Goal: Book appointment/travel/reservation

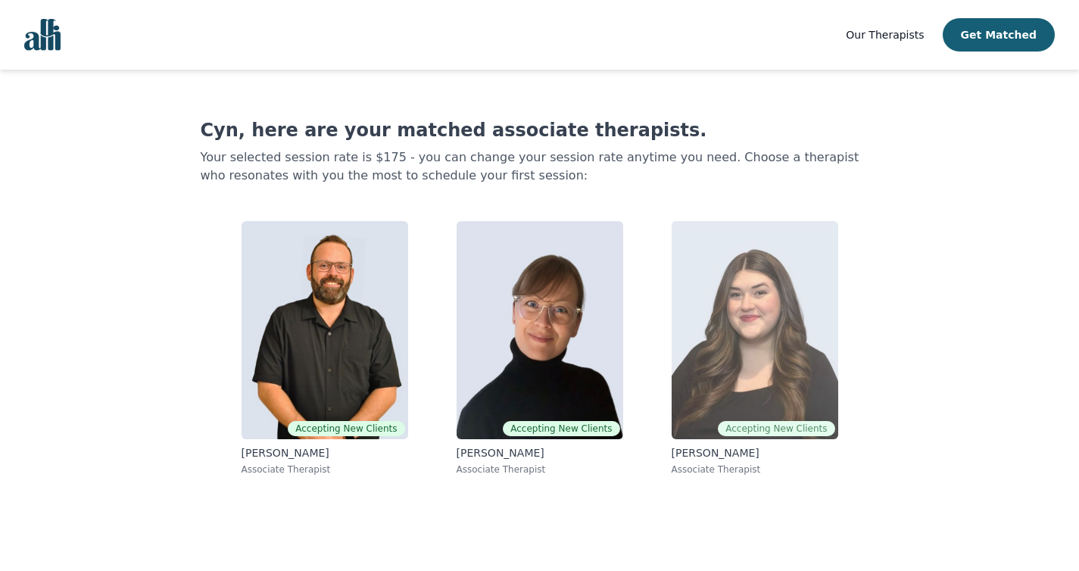
click at [753, 349] on img at bounding box center [755, 330] width 167 height 218
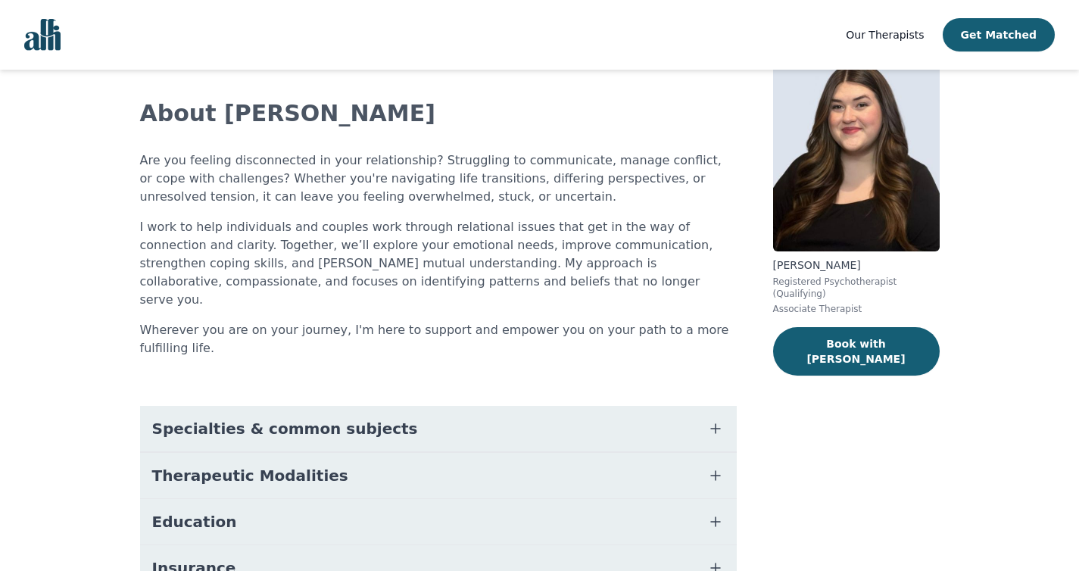
scroll to position [72, 0]
click at [705, 407] on button "Specialties & common subjects" at bounding box center [438, 429] width 597 height 45
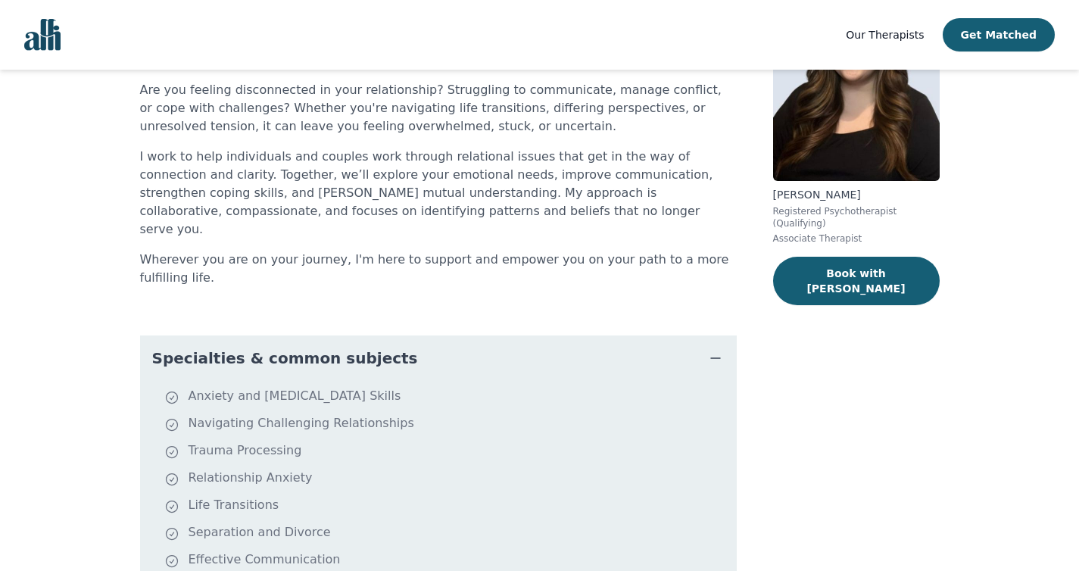
scroll to position [147, 0]
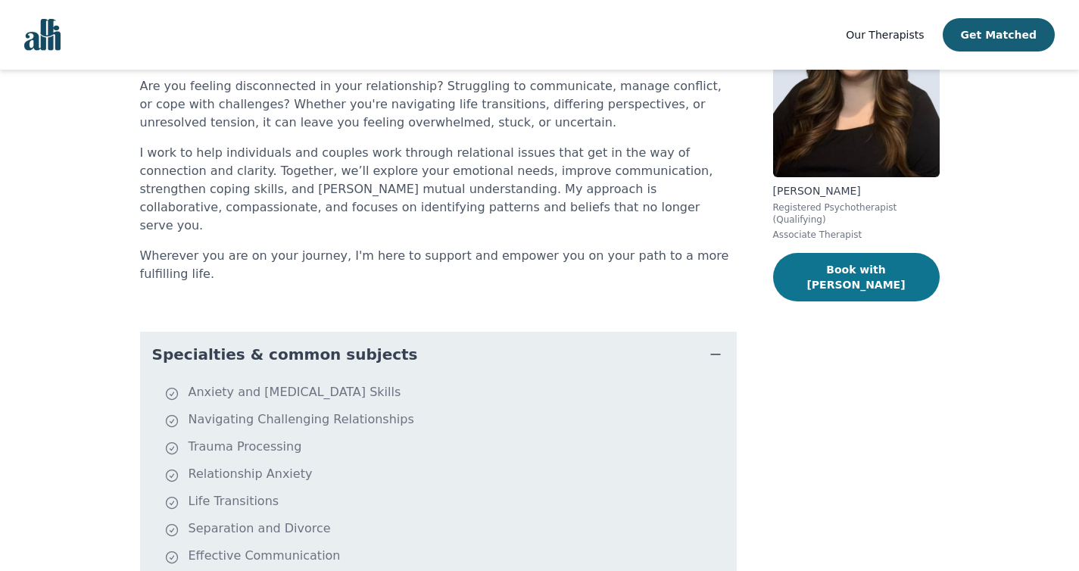
click at [851, 262] on button "Book with [PERSON_NAME]" at bounding box center [856, 277] width 167 height 48
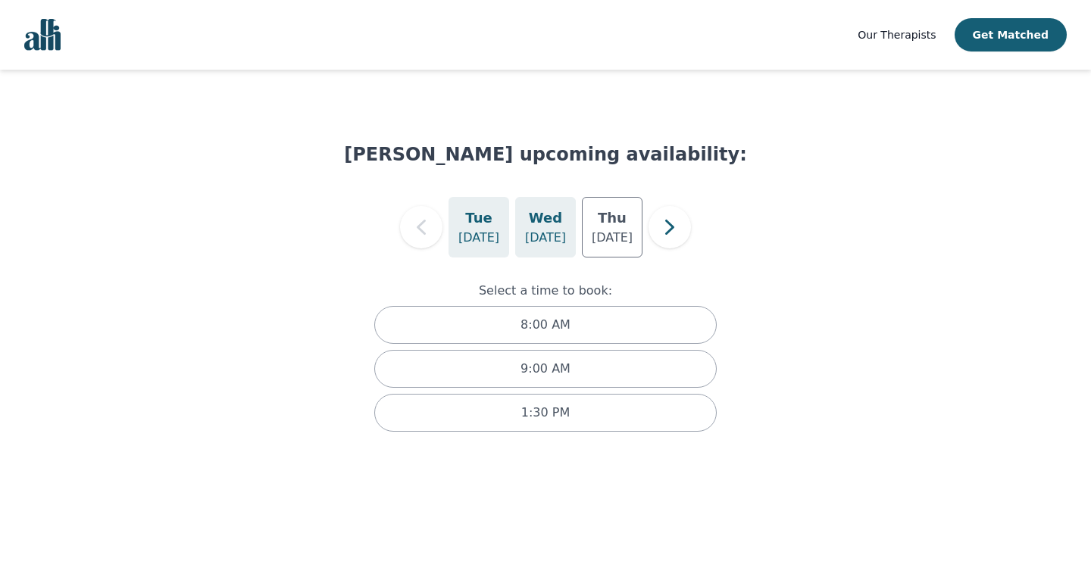
click at [544, 231] on p "[DATE]" at bounding box center [545, 238] width 41 height 18
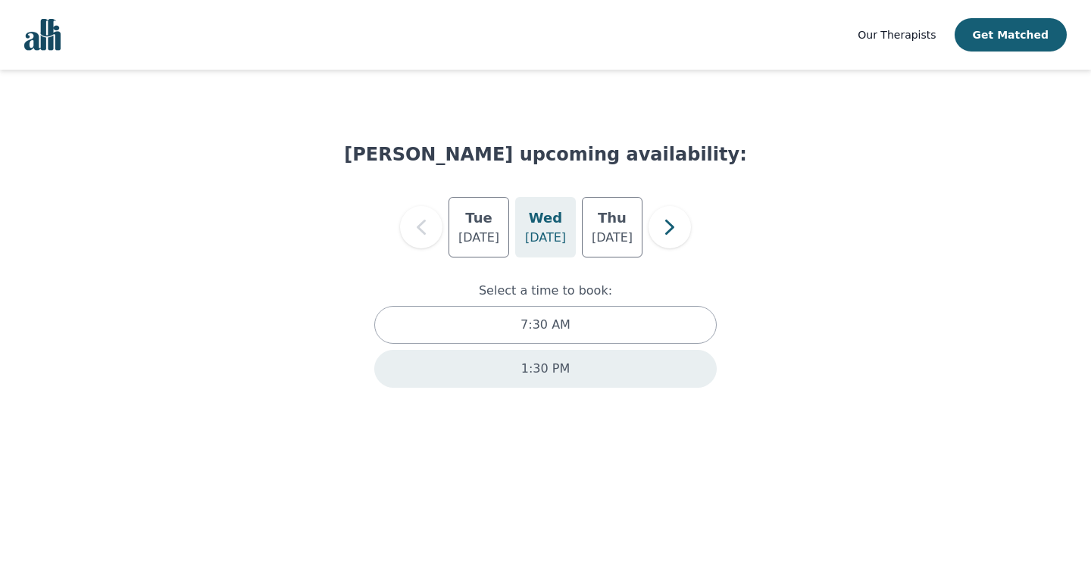
click at [547, 364] on p "1:30 PM" at bounding box center [545, 369] width 48 height 18
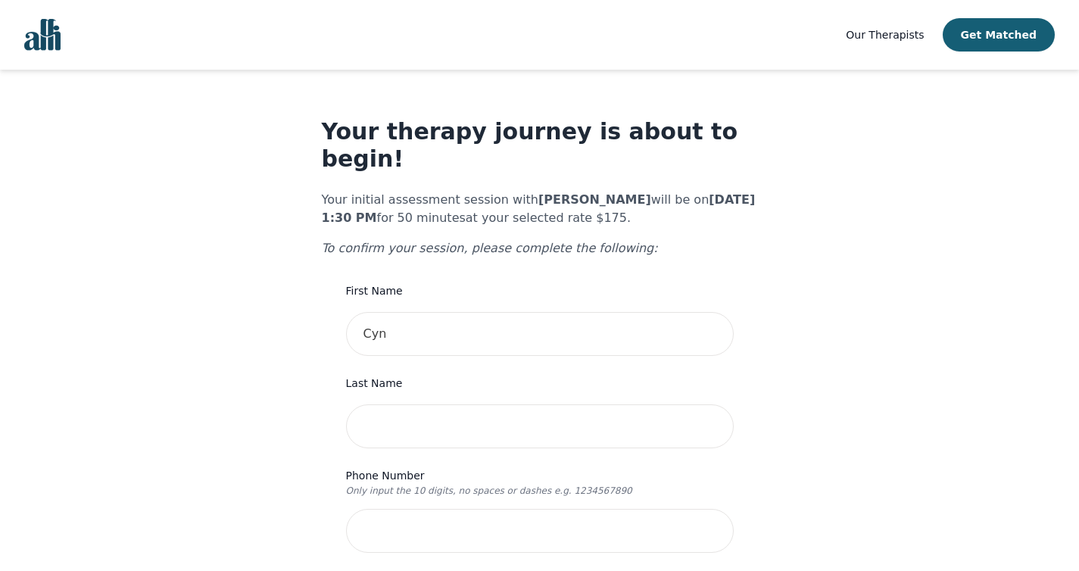
click at [36, 39] on img "Global" at bounding box center [42, 35] width 36 height 32
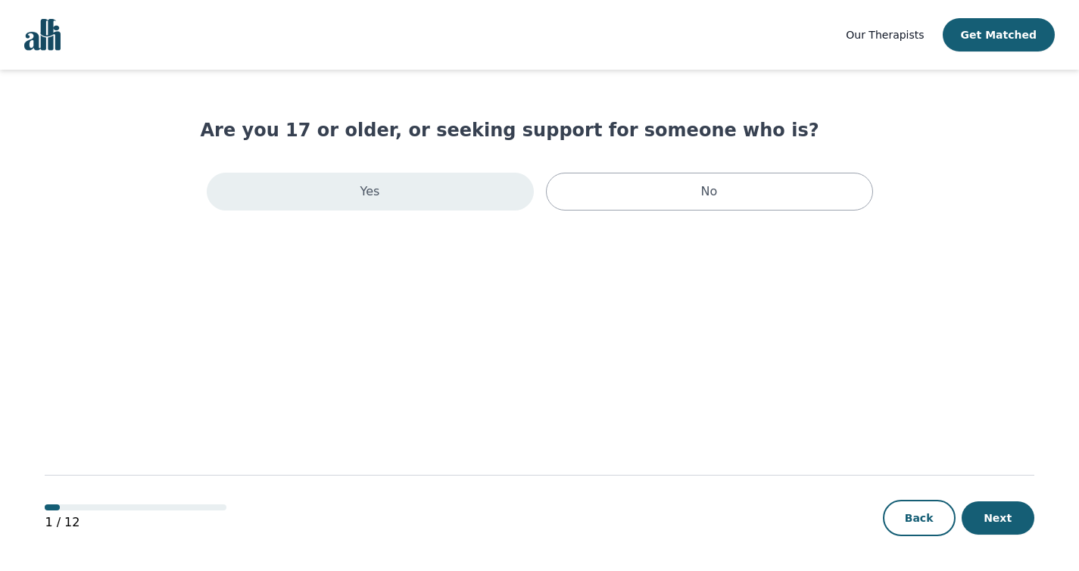
click at [420, 200] on div "Yes" at bounding box center [370, 192] width 327 height 38
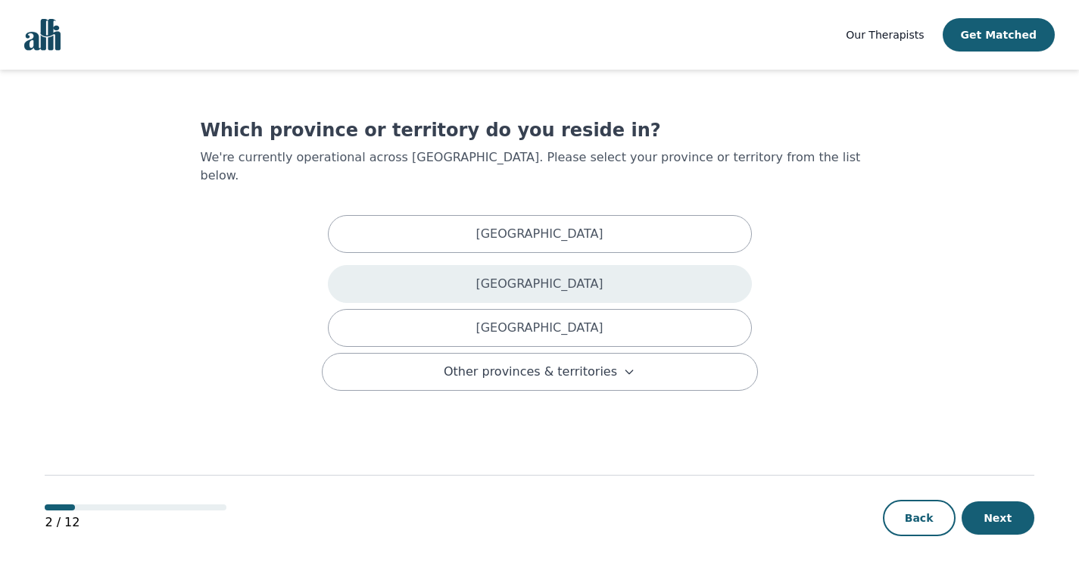
click at [578, 275] on p "[GEOGRAPHIC_DATA]" at bounding box center [539, 284] width 127 height 18
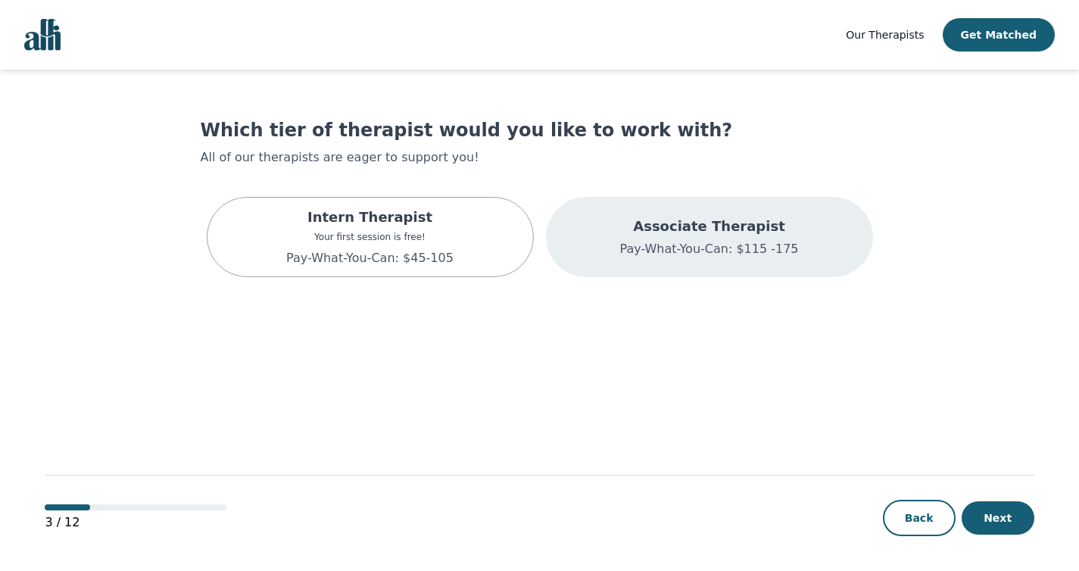
click at [666, 229] on p "Associate Therapist" at bounding box center [709, 226] width 179 height 21
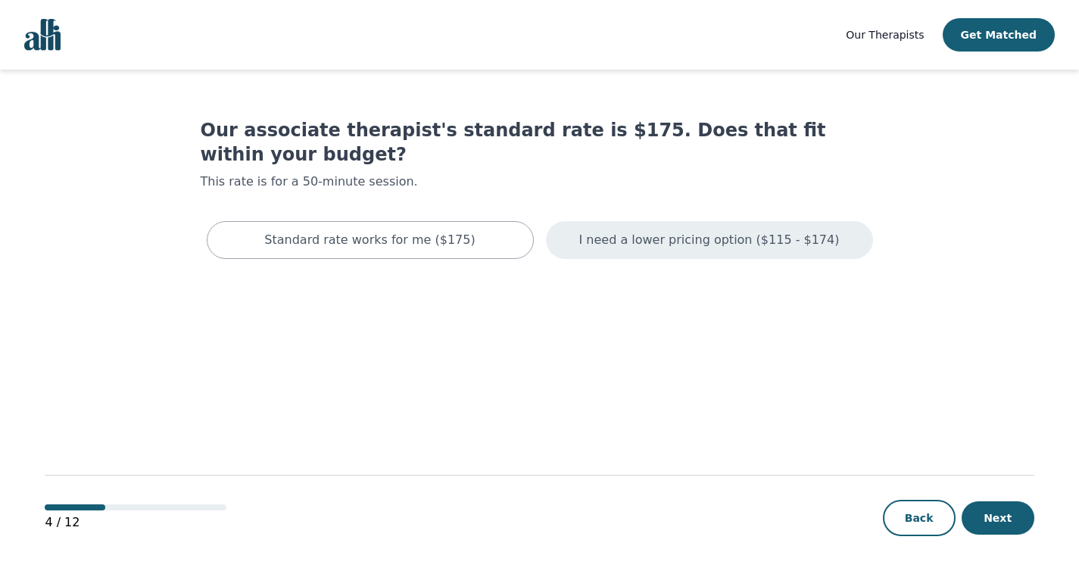
click at [660, 231] on p "I need a lower pricing option ($115 - $174)" at bounding box center [710, 240] width 261 height 18
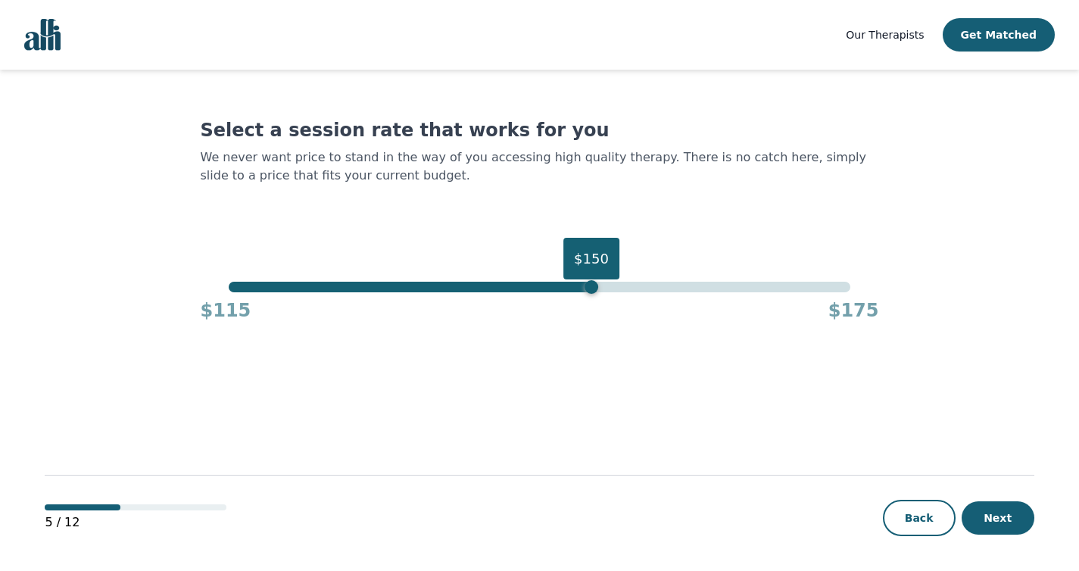
drag, startPoint x: 853, startPoint y: 291, endPoint x: 591, endPoint y: 298, distance: 262.2
click at [591, 298] on div "$150 $115 $175" at bounding box center [540, 302] width 679 height 41
click at [1014, 516] on button "Next" at bounding box center [998, 517] width 73 height 33
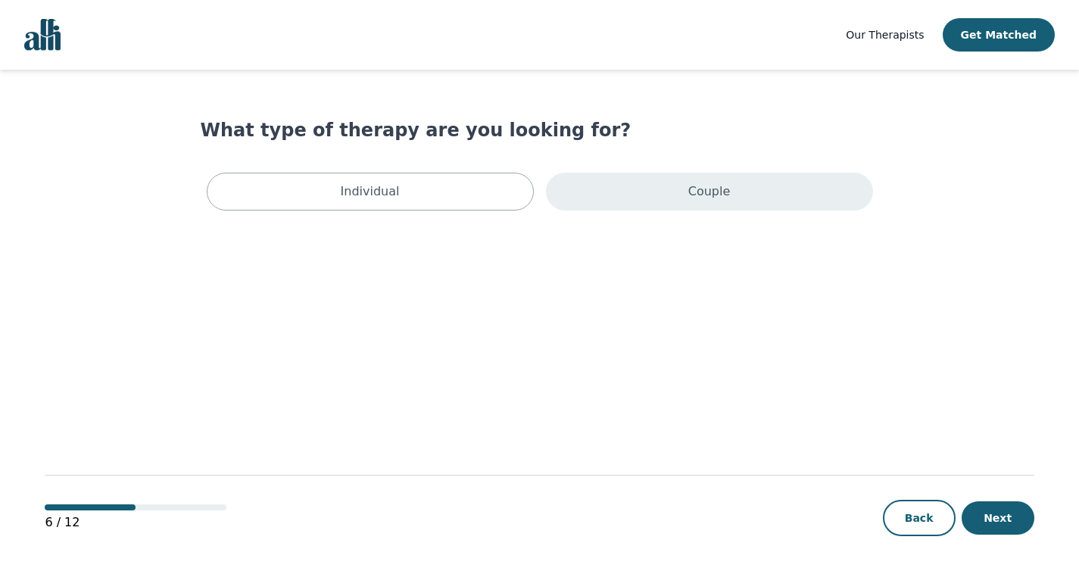
click at [672, 179] on div "Couple" at bounding box center [709, 192] width 327 height 38
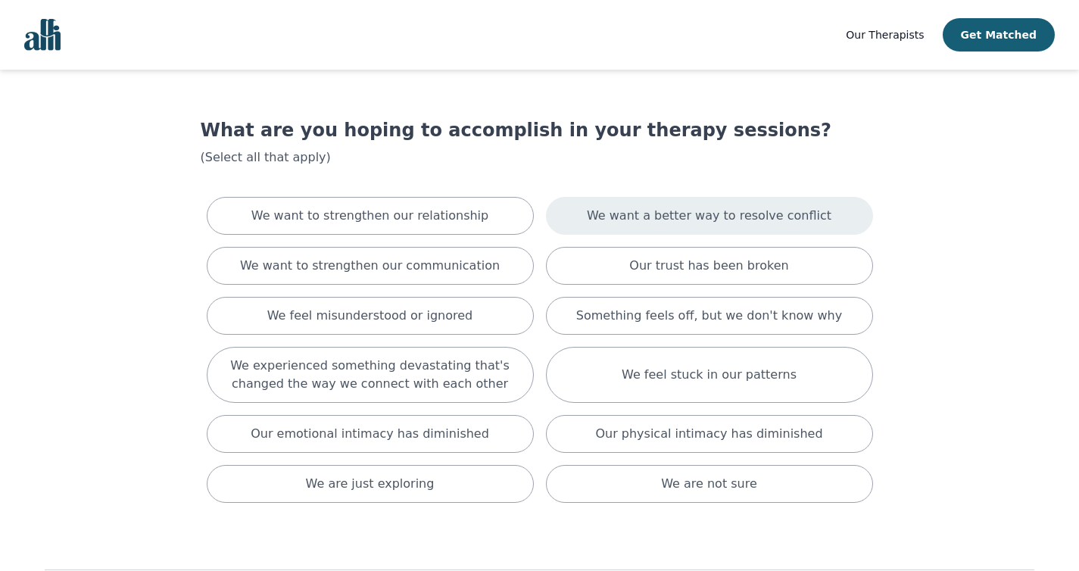
click at [681, 217] on p "We want a better way to resolve conflict" at bounding box center [709, 216] width 245 height 18
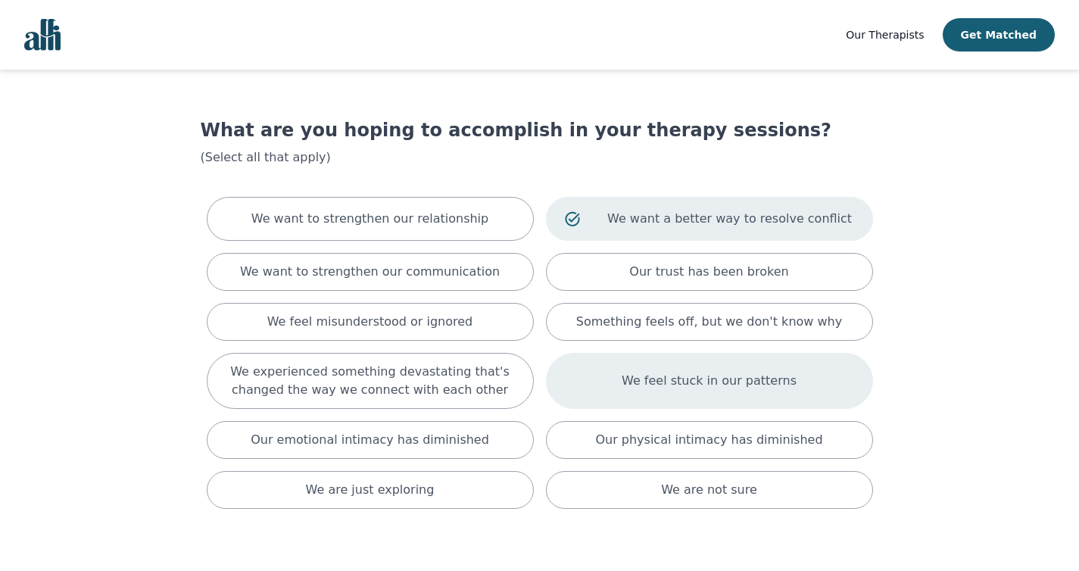
click at [722, 381] on p "We feel stuck in our patterns" at bounding box center [709, 381] width 175 height 18
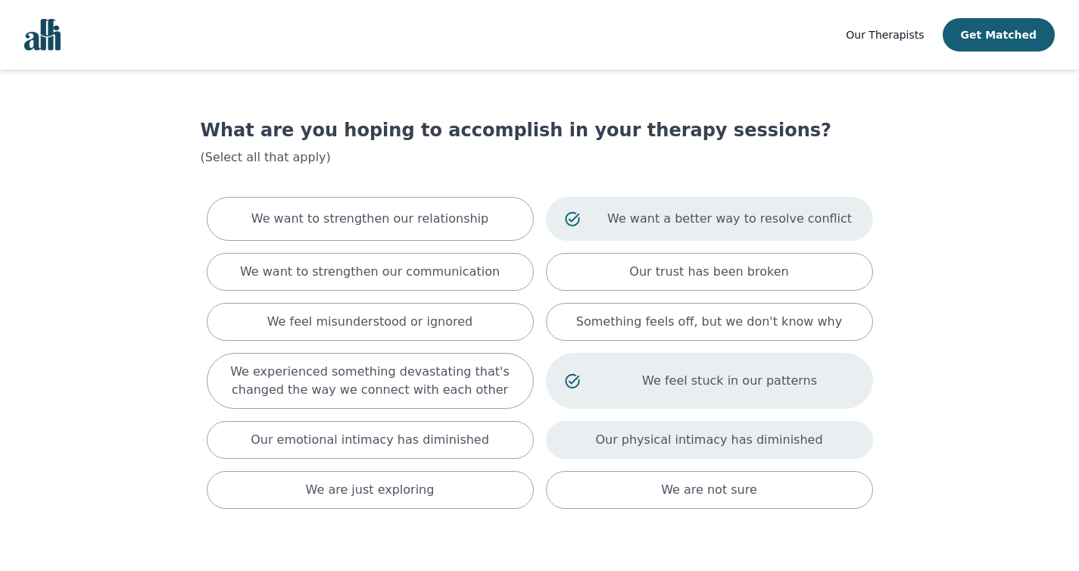
click at [703, 439] on p "Our physical intimacy has diminished" at bounding box center [708, 440] width 227 height 18
click at [596, 436] on div "Our physical intimacy has diminished" at bounding box center [709, 443] width 327 height 44
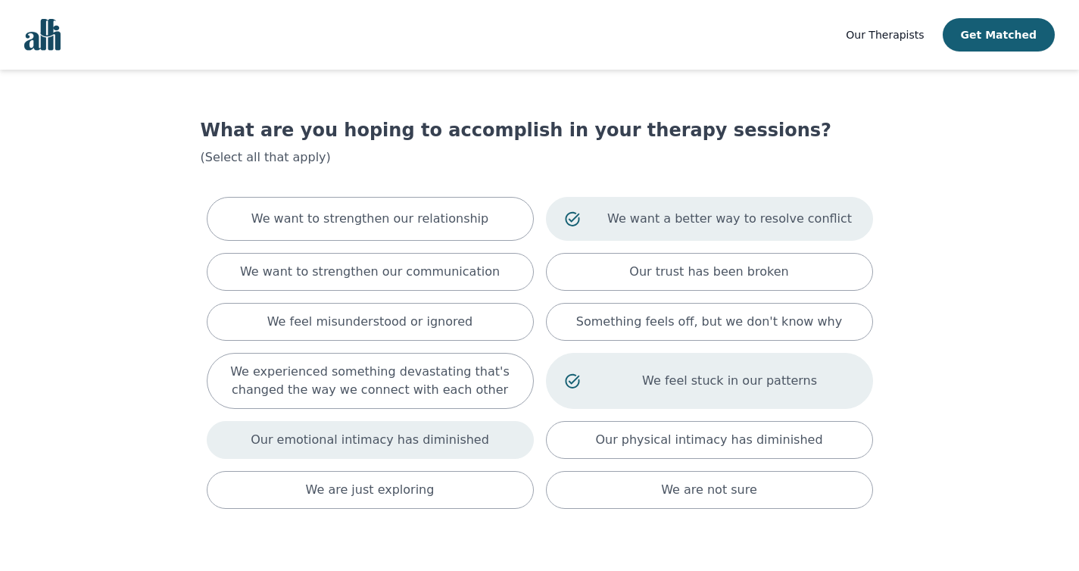
click at [415, 442] on p "Our emotional intimacy has diminished" at bounding box center [370, 440] width 239 height 18
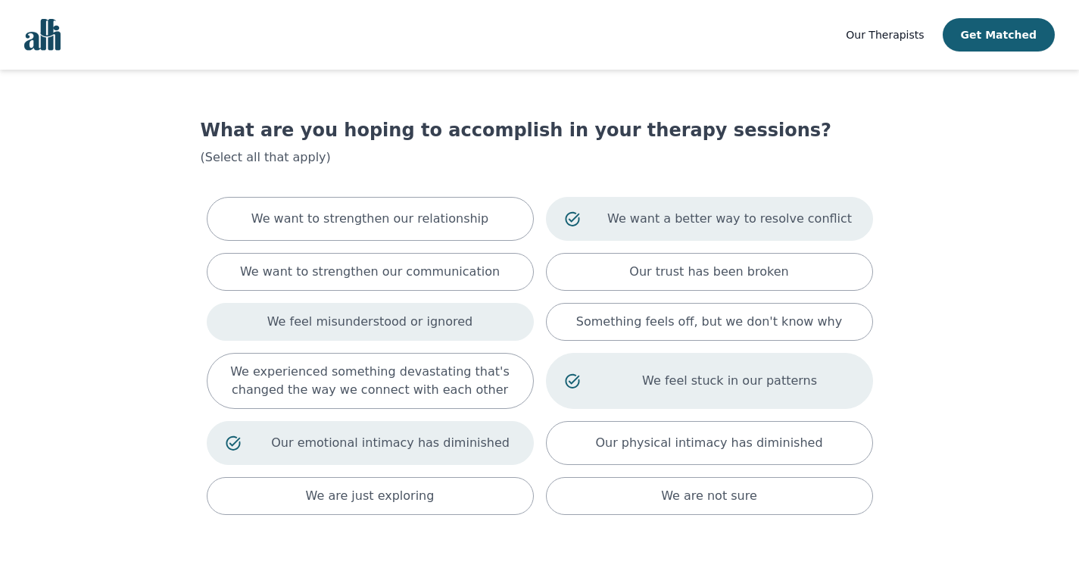
click at [451, 322] on p "We feel misunderstood or ignored" at bounding box center [370, 322] width 206 height 18
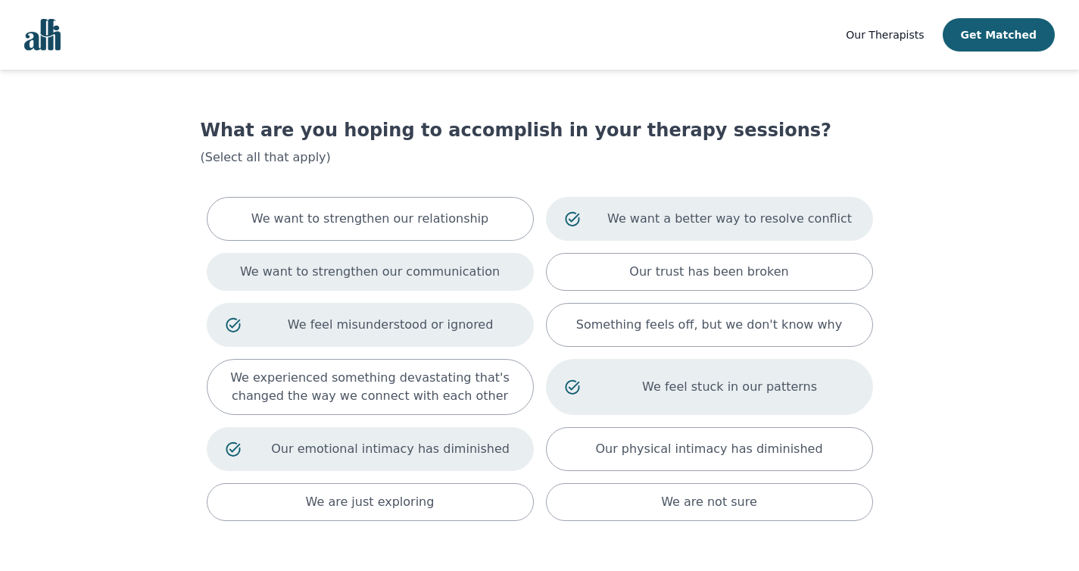
click at [483, 276] on p "We want to strengthen our communication" at bounding box center [370, 272] width 260 height 18
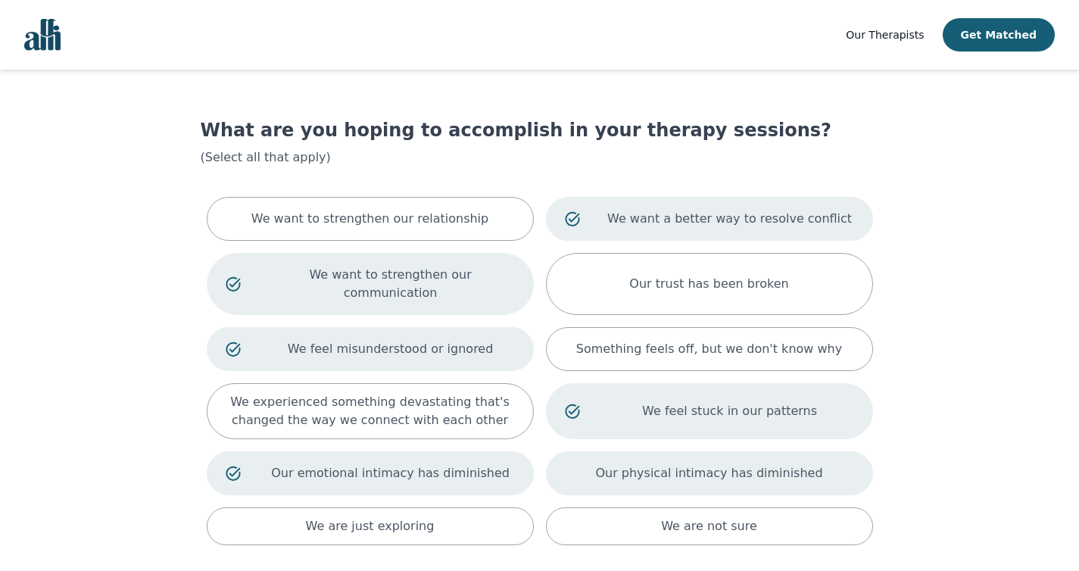
click at [802, 464] on p "Our physical intimacy has diminished" at bounding box center [708, 473] width 227 height 18
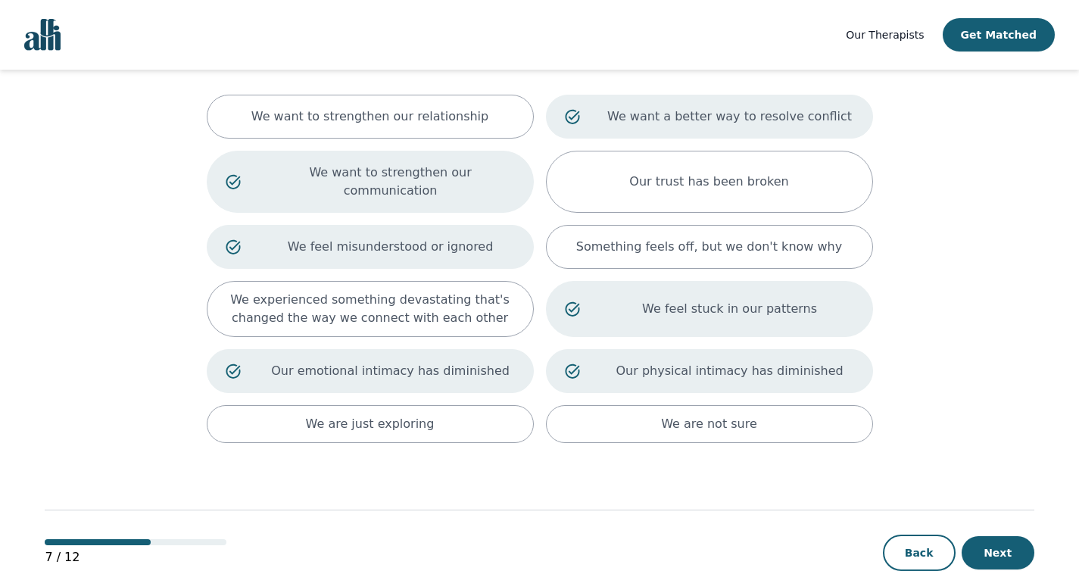
scroll to position [120, 0]
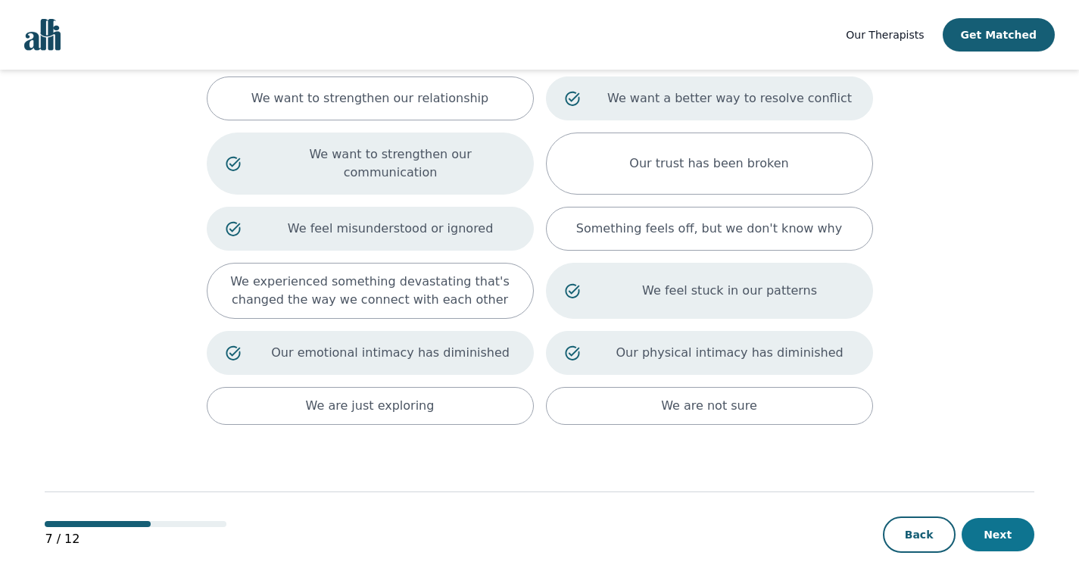
click at [984, 518] on button "Next" at bounding box center [998, 534] width 73 height 33
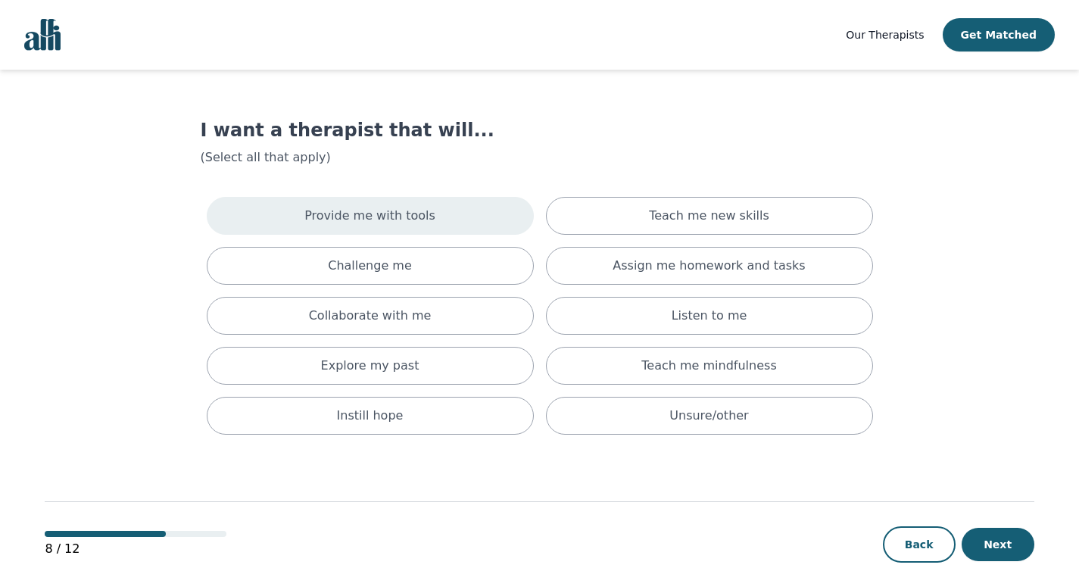
click at [415, 228] on div "Provide me with tools" at bounding box center [370, 216] width 327 height 38
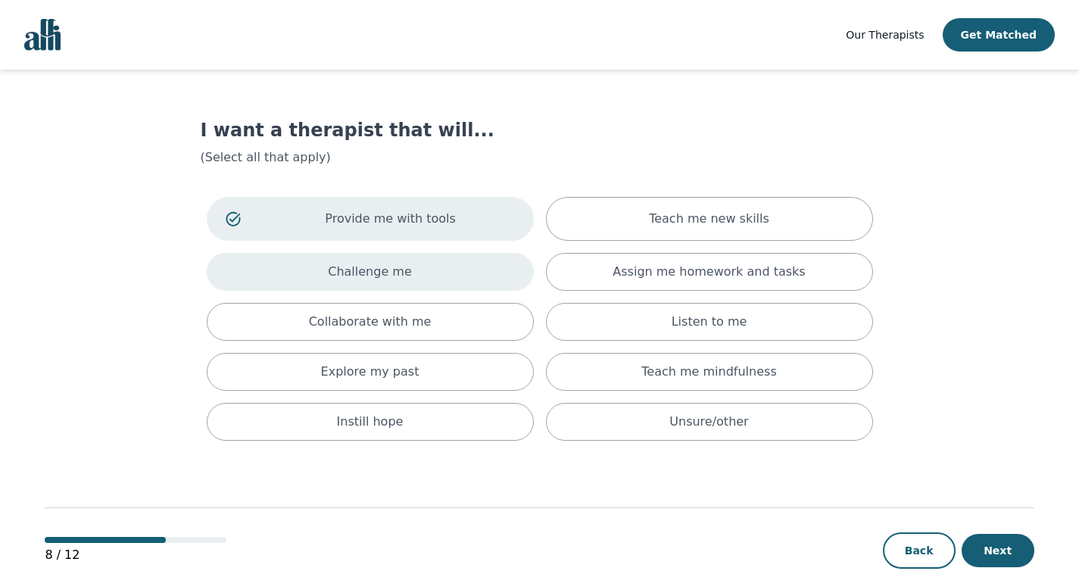
click at [414, 280] on div "Challenge me" at bounding box center [370, 272] width 327 height 38
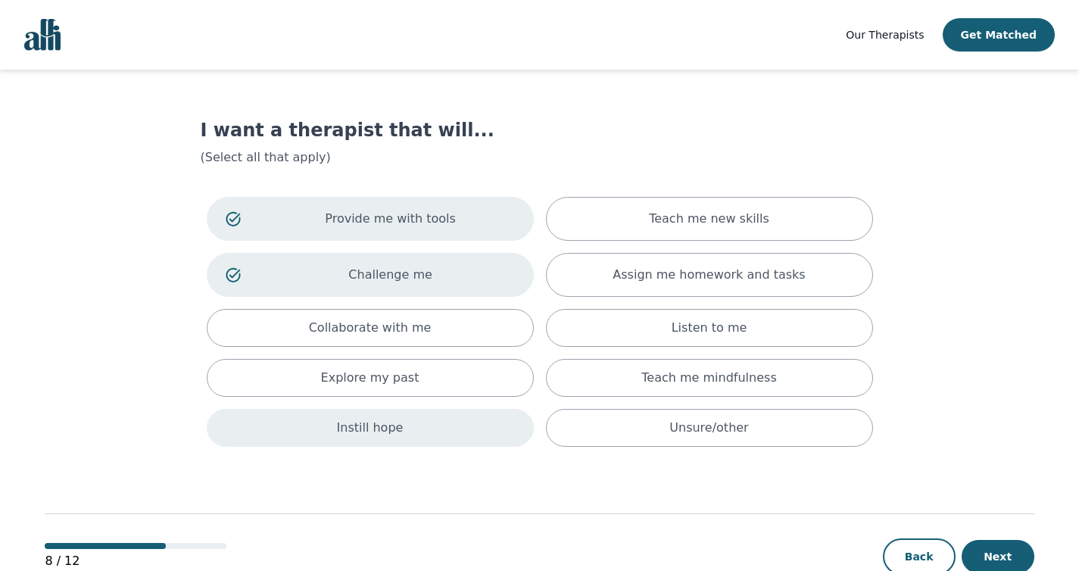
click at [454, 417] on div "Instill hope" at bounding box center [370, 428] width 327 height 38
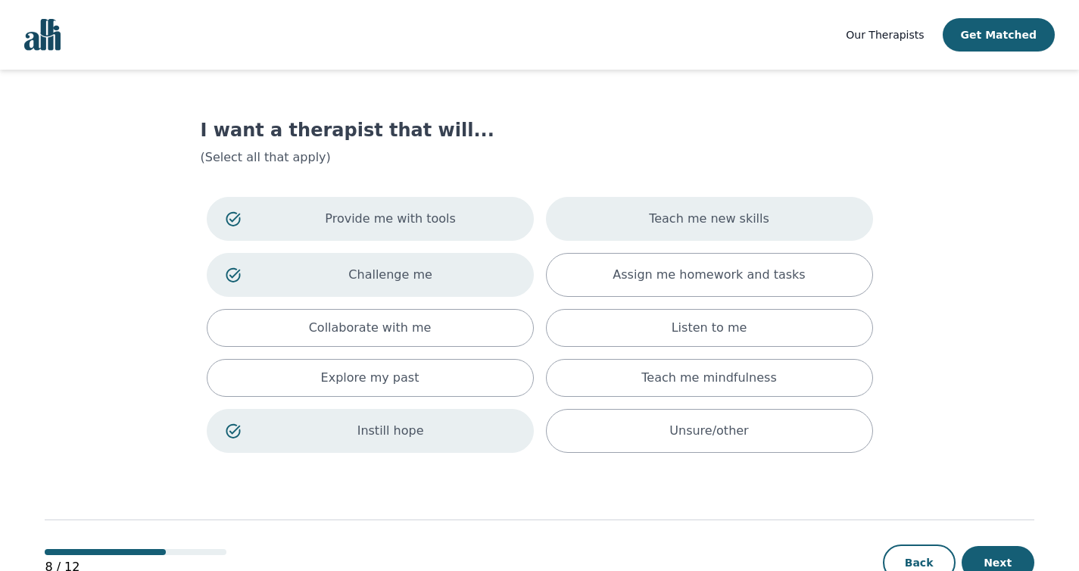
click at [722, 220] on p "Teach me new skills" at bounding box center [709, 219] width 120 height 18
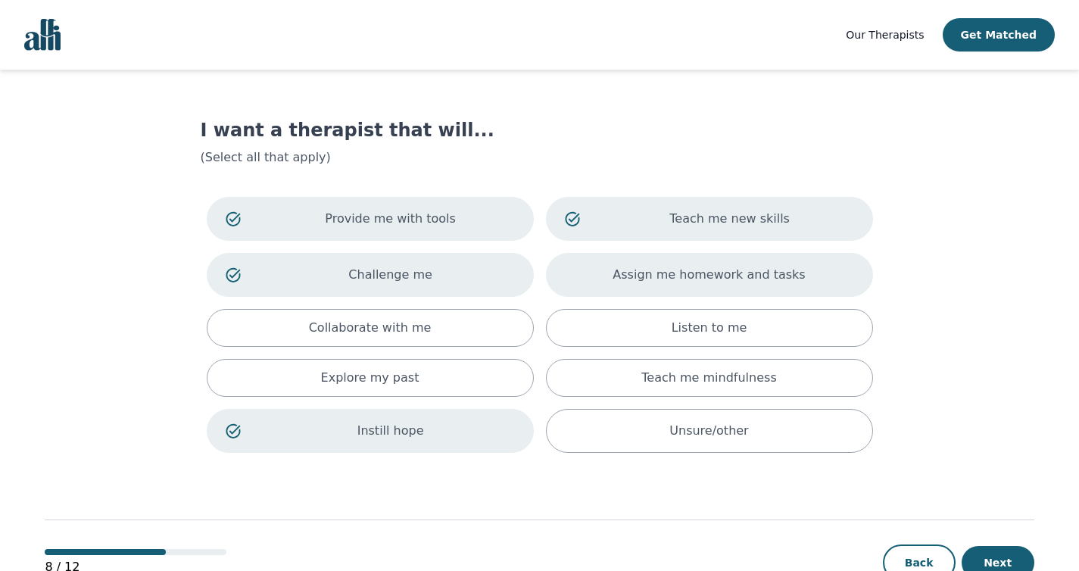
click at [783, 288] on div "Assign me homework and tasks" at bounding box center [709, 275] width 327 height 44
click at [998, 561] on button "Next" at bounding box center [998, 562] width 73 height 33
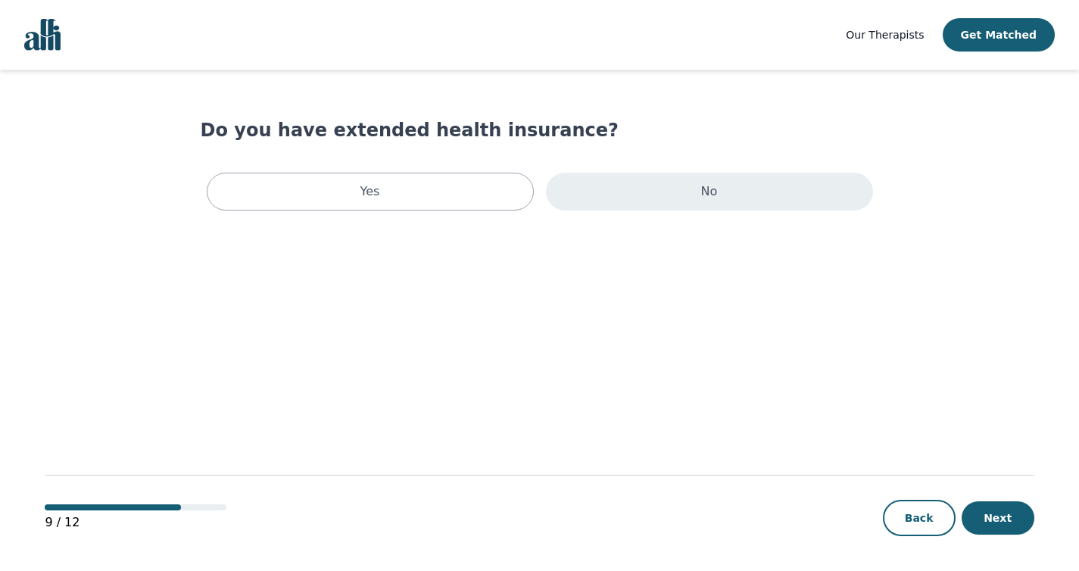
click at [639, 195] on div "No" at bounding box center [709, 192] width 327 height 38
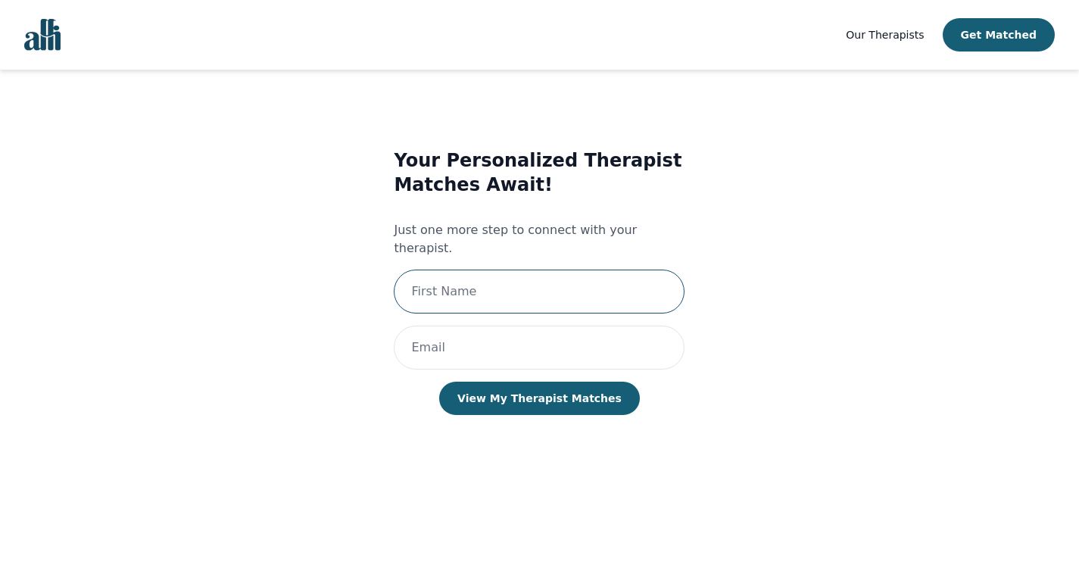
click at [583, 270] on input "text" at bounding box center [539, 292] width 291 height 44
type input "[PERSON_NAME]"
click at [509, 339] on input "email" at bounding box center [539, 348] width 291 height 44
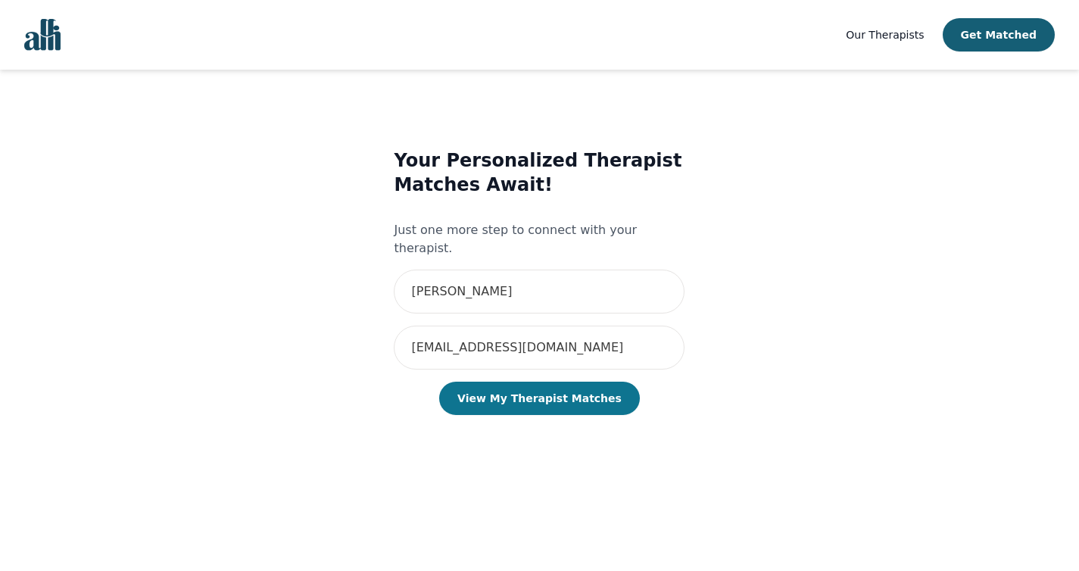
click at [536, 392] on button "View My Therapist Matches" at bounding box center [539, 398] width 201 height 33
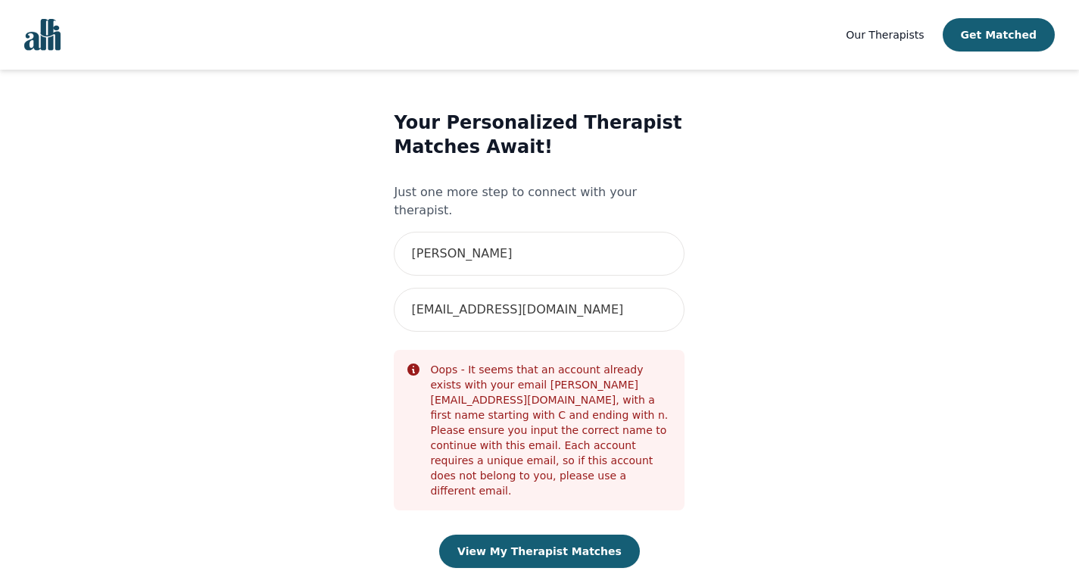
scroll to position [41, 0]
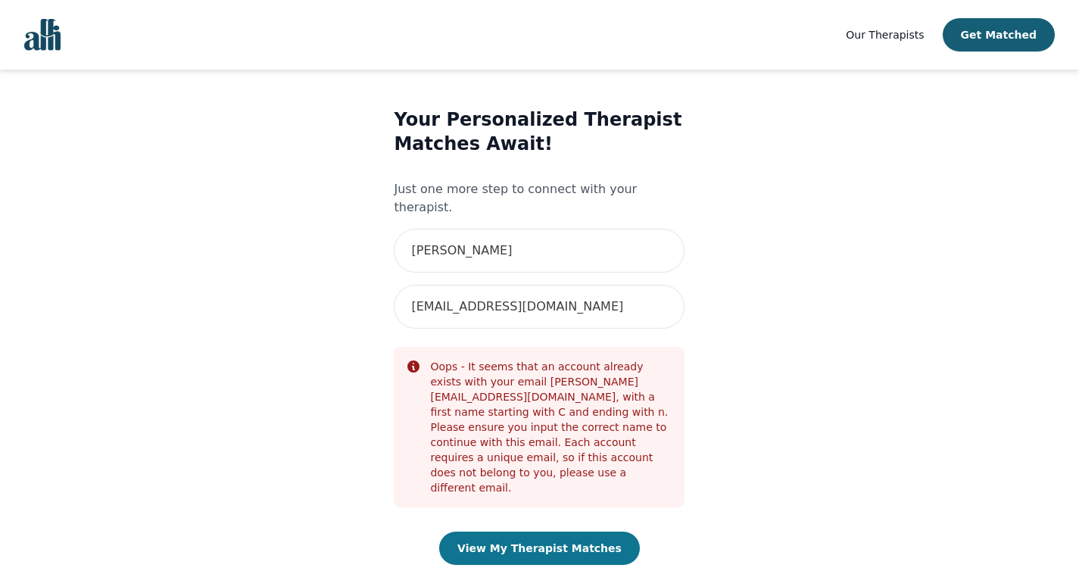
click at [565, 532] on button "View My Therapist Matches" at bounding box center [539, 548] width 201 height 33
click at [564, 532] on button "View My Therapist Matches" at bounding box center [539, 548] width 201 height 33
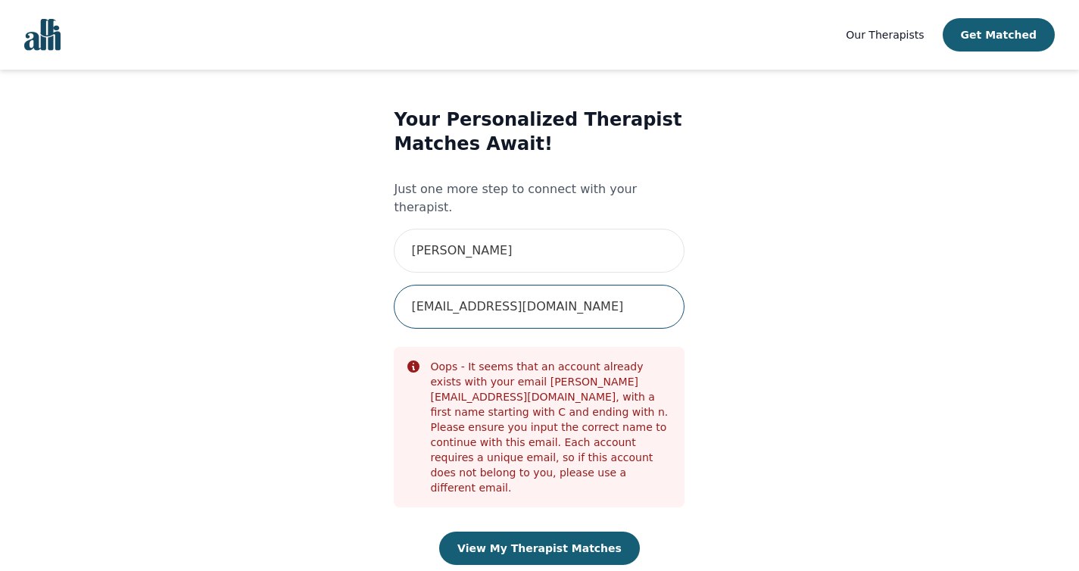
drag, startPoint x: 573, startPoint y: 296, endPoint x: 323, endPoint y: 296, distance: 250.0
click at [323, 296] on div "Your Personalized Therapist Matches Await! Just one more step to connect with y…" at bounding box center [540, 351] width 622 height 536
type input "[EMAIL_ADDRESS][DOMAIN_NAME]"
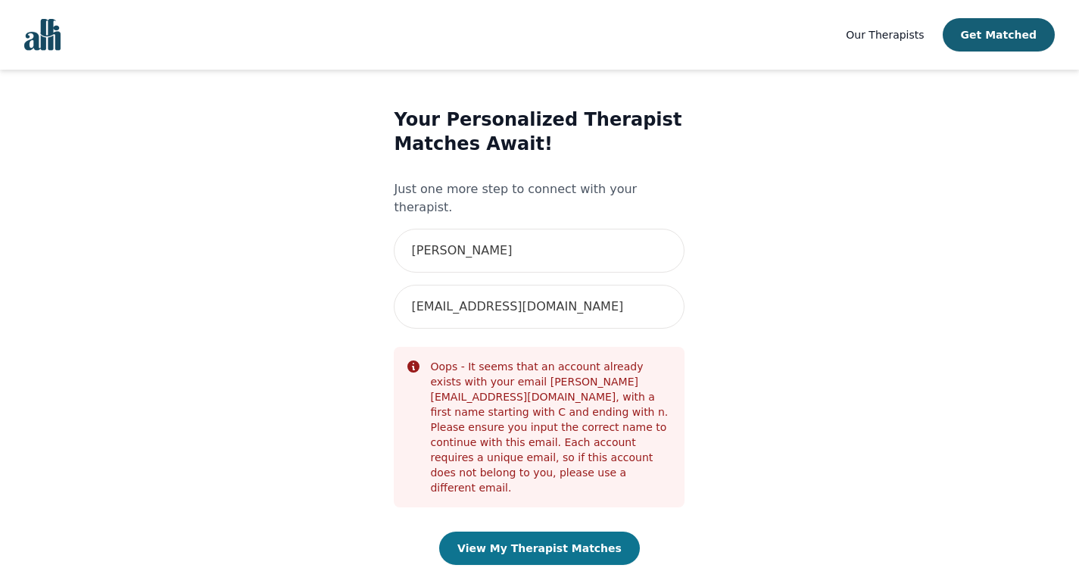
click at [530, 532] on button "View My Therapist Matches" at bounding box center [539, 548] width 201 height 33
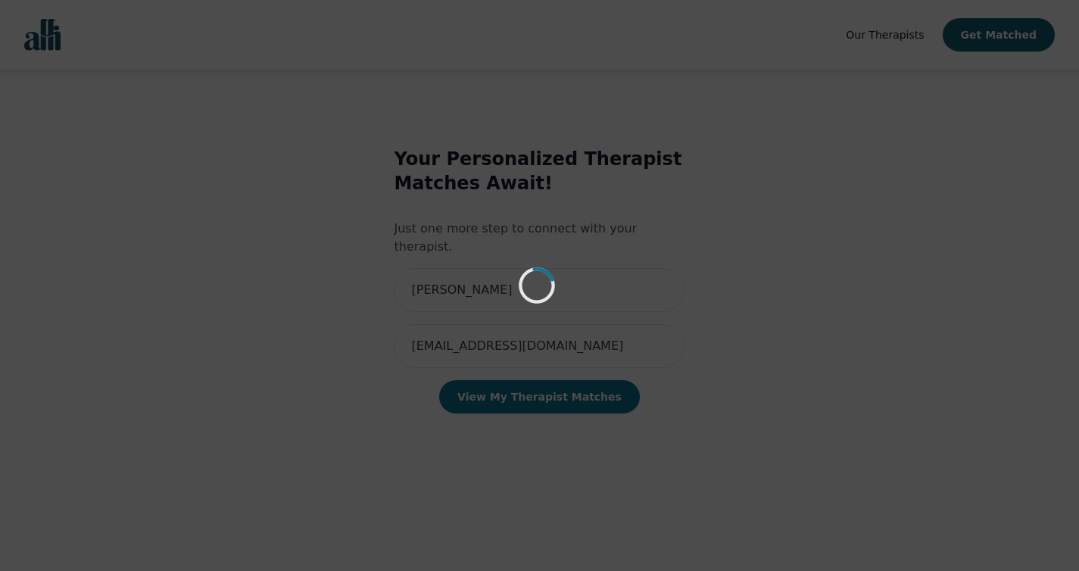
scroll to position [2, 0]
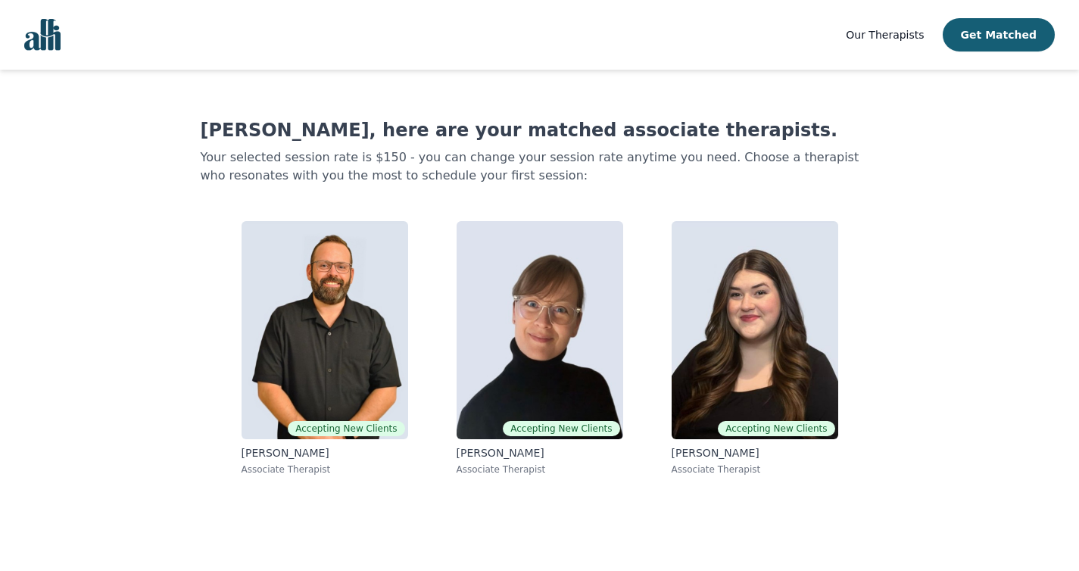
scroll to position [2, 0]
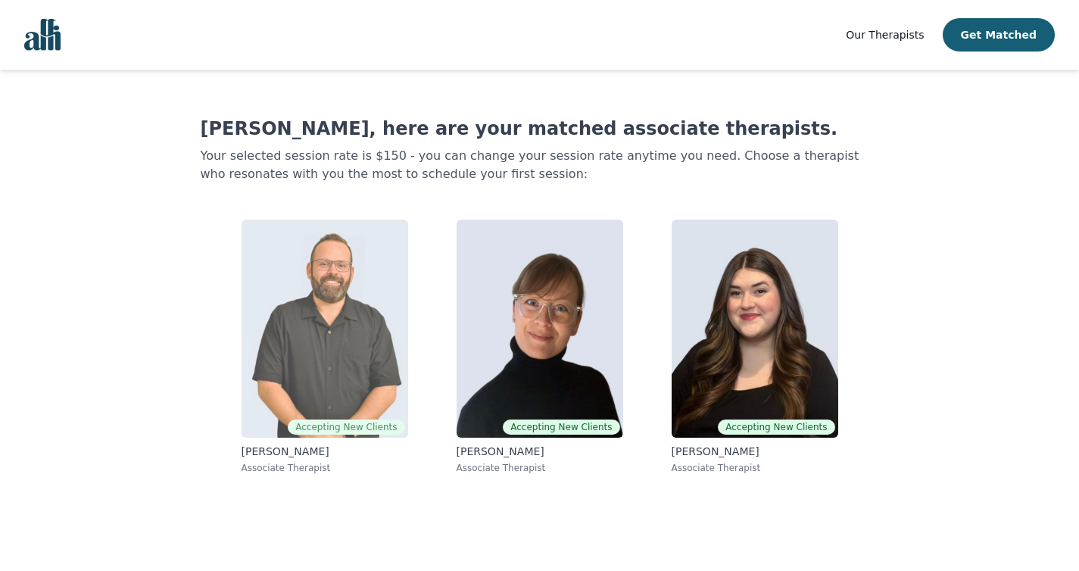
click at [340, 298] on img at bounding box center [325, 329] width 167 height 218
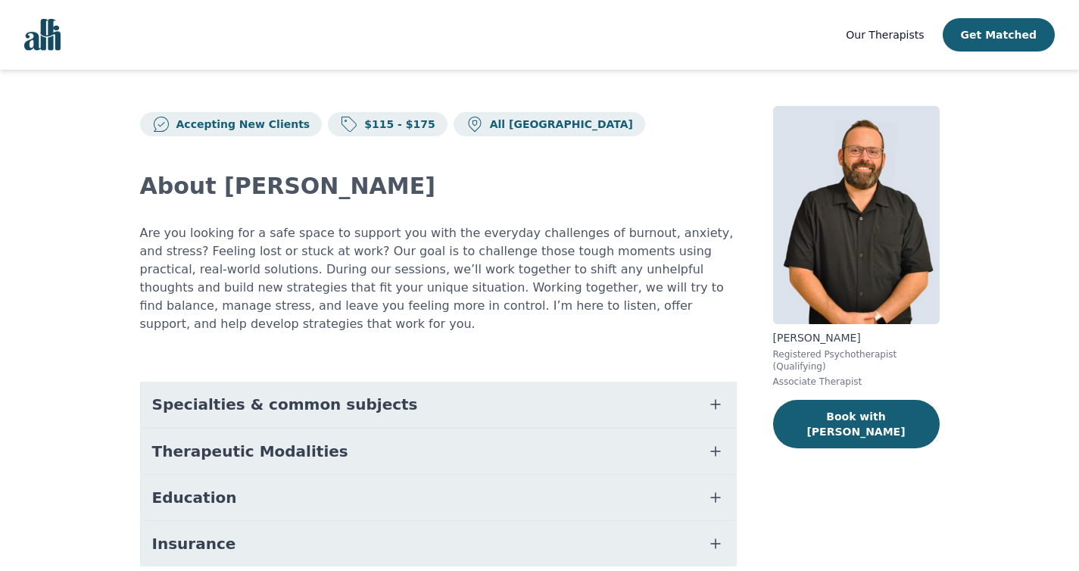
click at [554, 395] on button "Specialties & common subjects" at bounding box center [438, 404] width 597 height 45
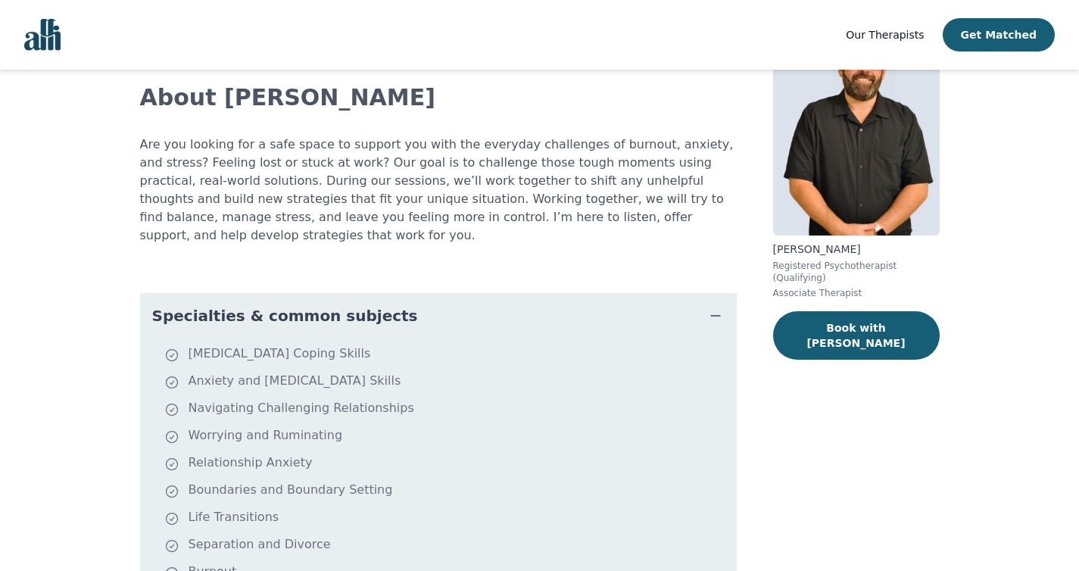
scroll to position [95, 0]
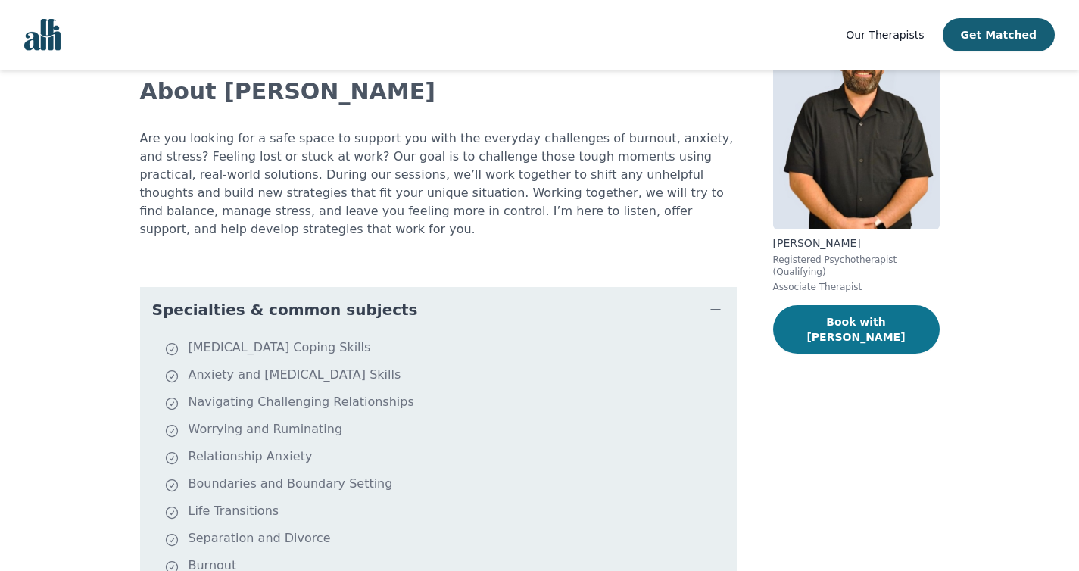
click at [895, 323] on button "Book with [PERSON_NAME]" at bounding box center [856, 329] width 167 height 48
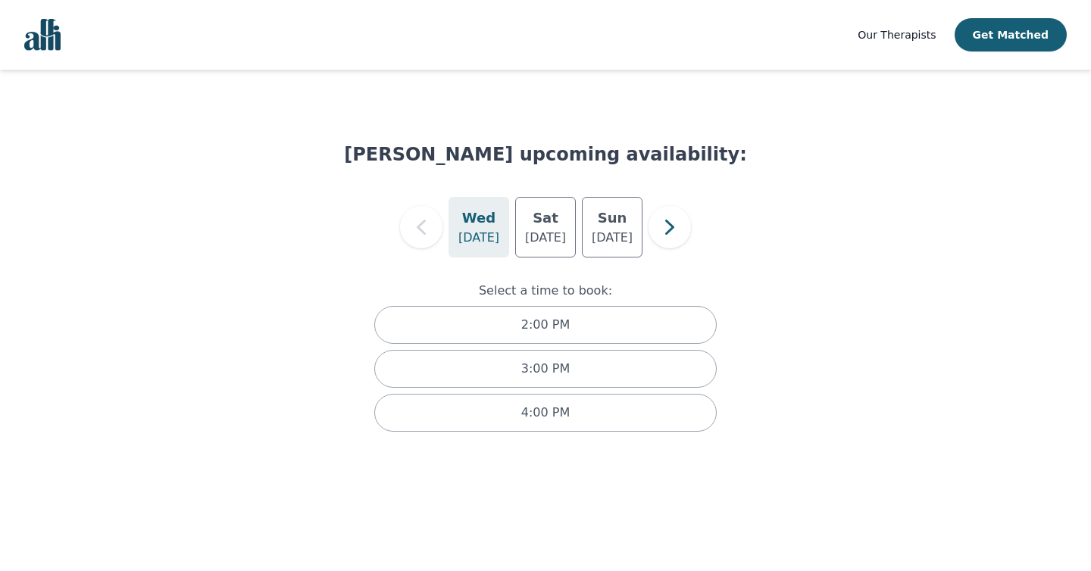
click at [480, 239] on p "[DATE]" at bounding box center [478, 238] width 41 height 18
click at [473, 229] on p "[DATE]" at bounding box center [478, 238] width 41 height 18
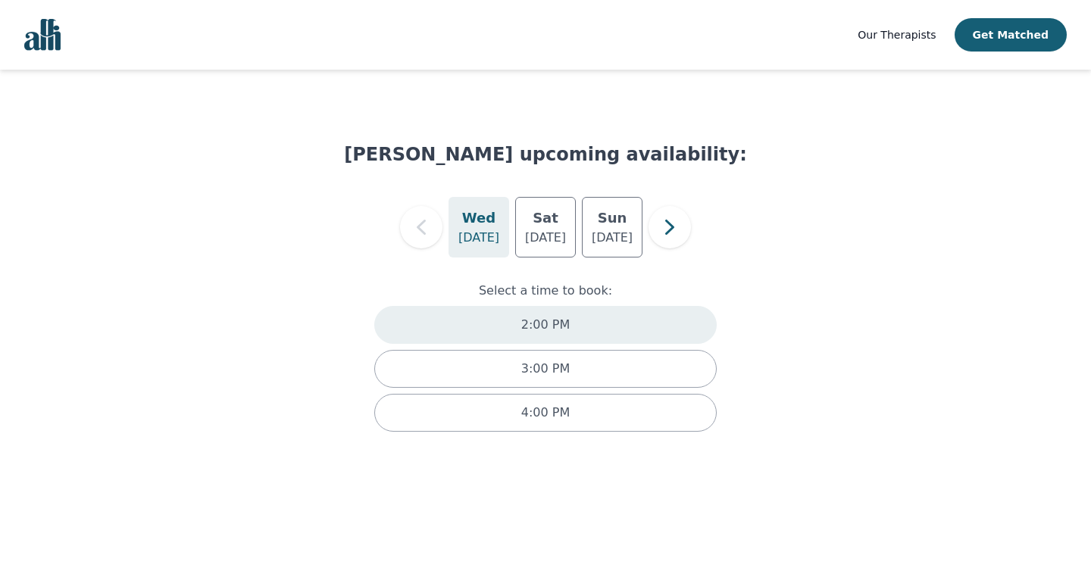
click at [529, 321] on p "2:00 PM" at bounding box center [545, 325] width 48 height 18
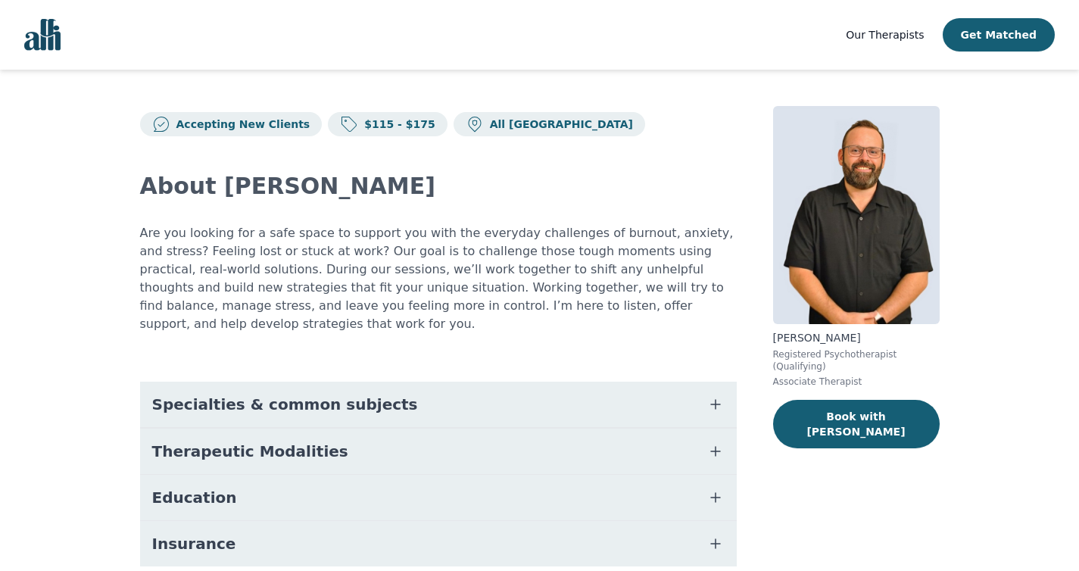
scroll to position [2, 0]
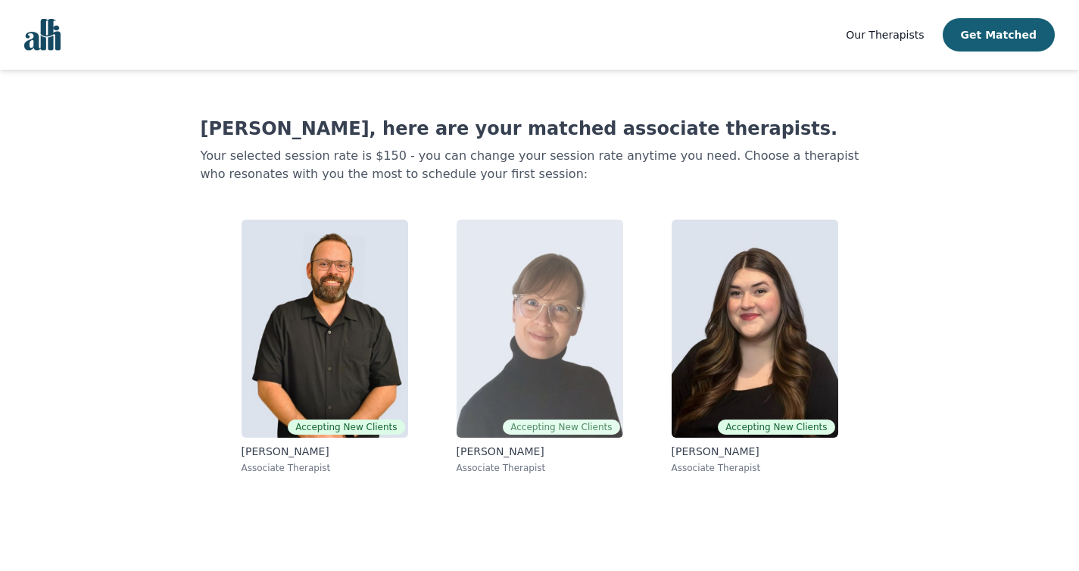
click at [546, 316] on img at bounding box center [540, 329] width 167 height 218
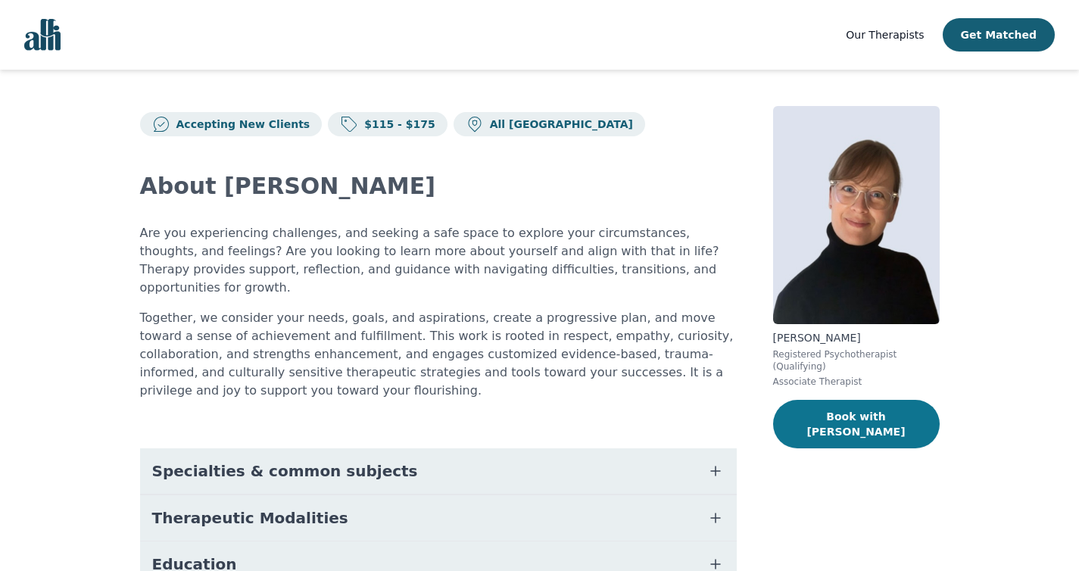
click at [817, 422] on button "Book with [PERSON_NAME]" at bounding box center [856, 424] width 167 height 48
click at [564, 448] on button "Specialties & common subjects" at bounding box center [438, 470] width 597 height 45
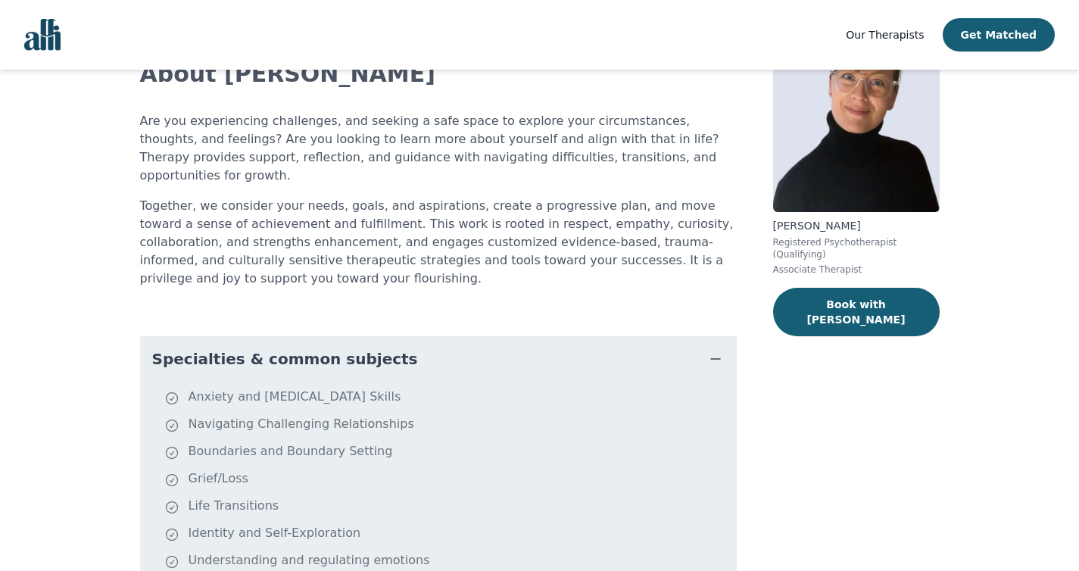
scroll to position [108, 0]
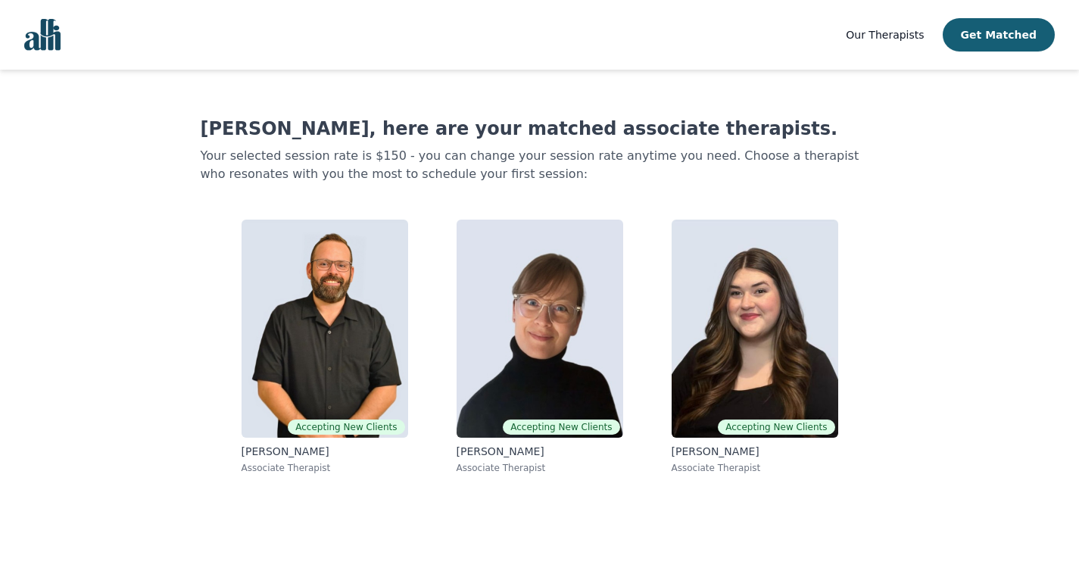
scroll to position [2, 0]
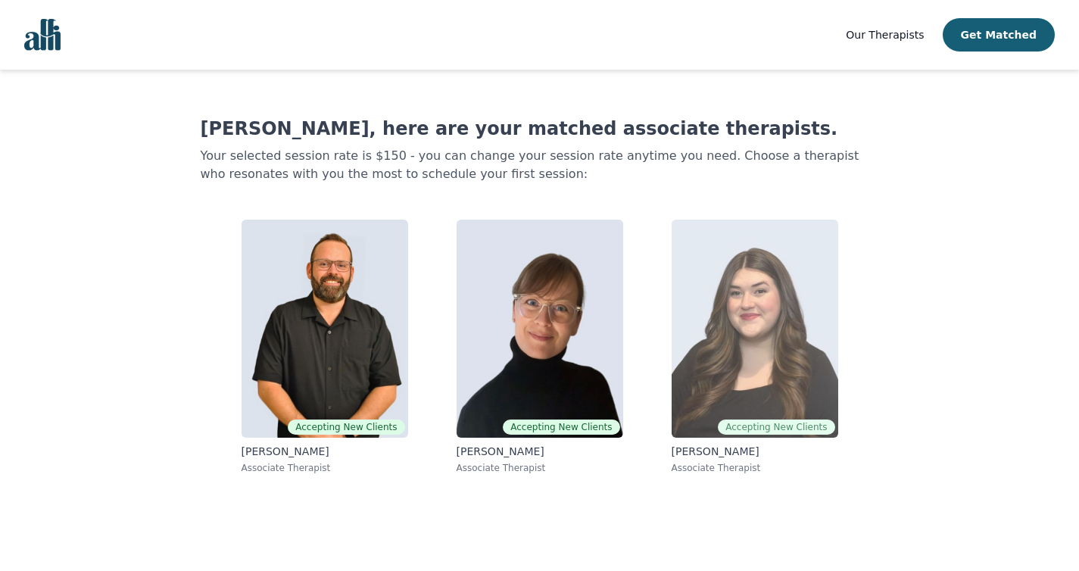
click at [792, 303] on img at bounding box center [755, 329] width 167 height 218
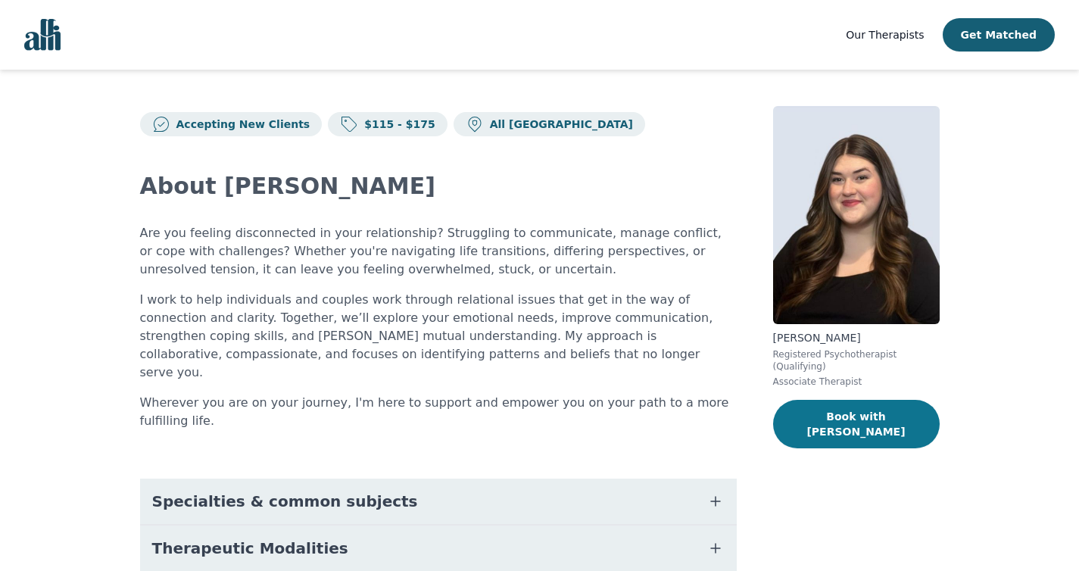
click at [864, 422] on button "Book with [PERSON_NAME]" at bounding box center [856, 424] width 167 height 48
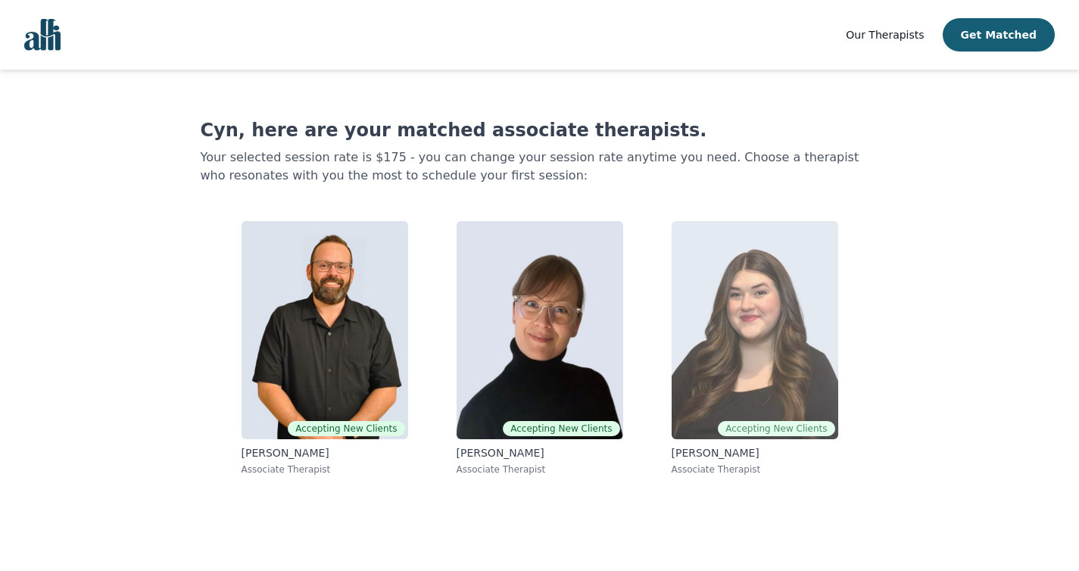
click at [787, 283] on img at bounding box center [755, 330] width 167 height 218
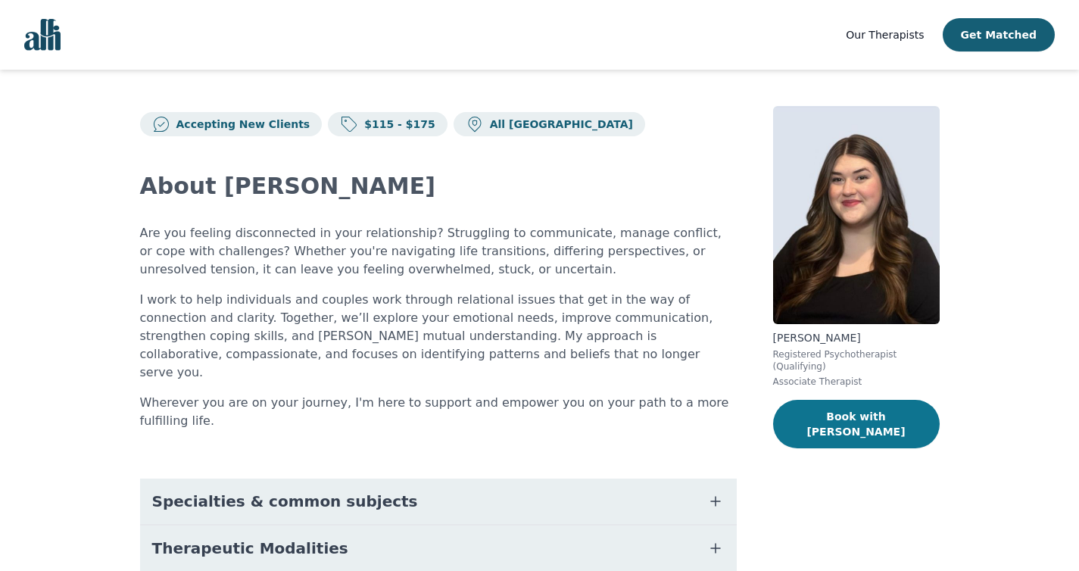
click at [838, 420] on button "Book with [PERSON_NAME]" at bounding box center [856, 424] width 167 height 48
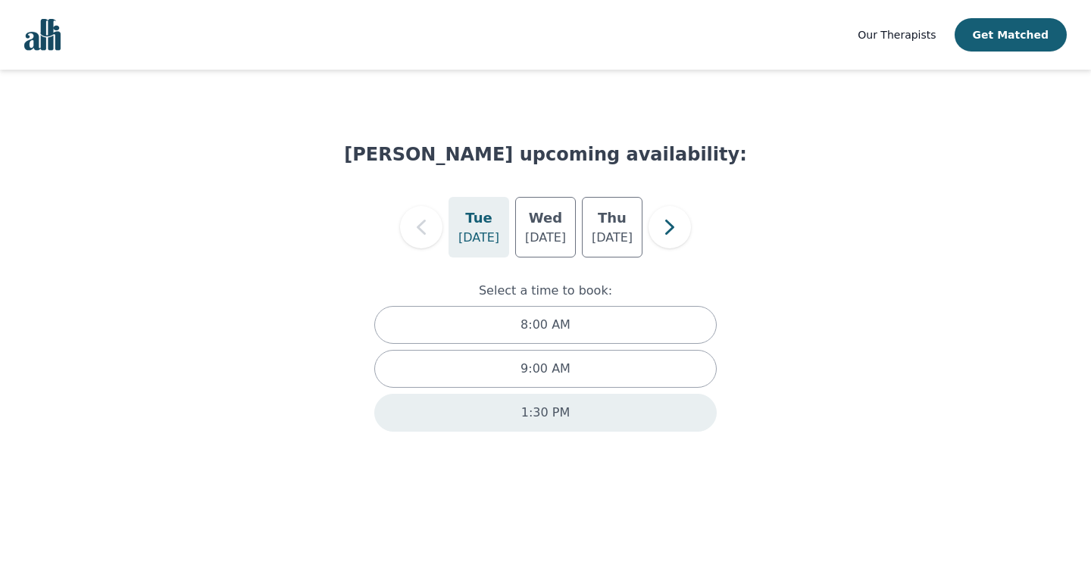
click at [563, 405] on p "1:30 PM" at bounding box center [545, 413] width 48 height 18
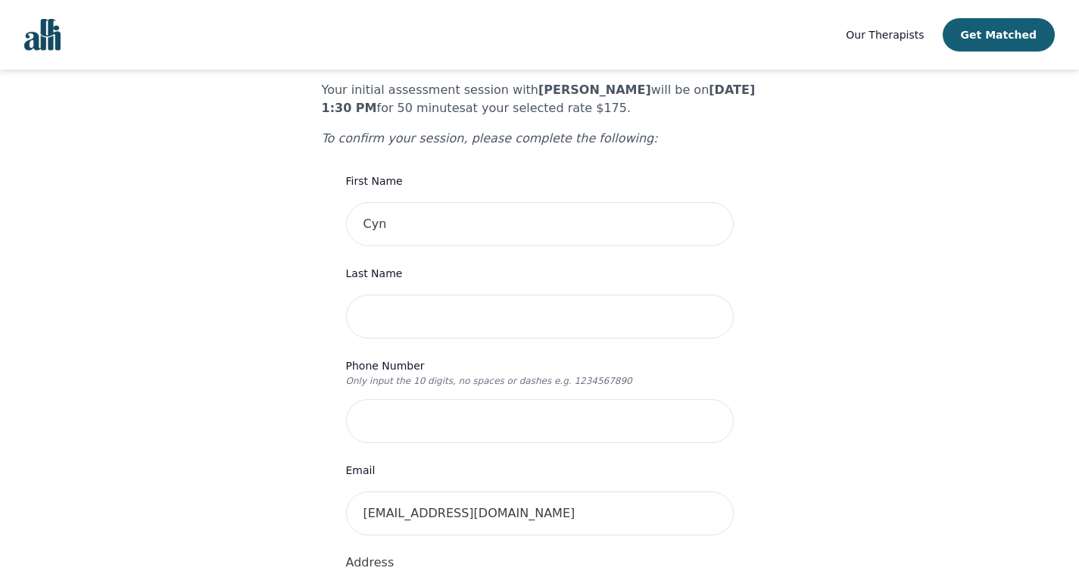
scroll to position [115, 0]
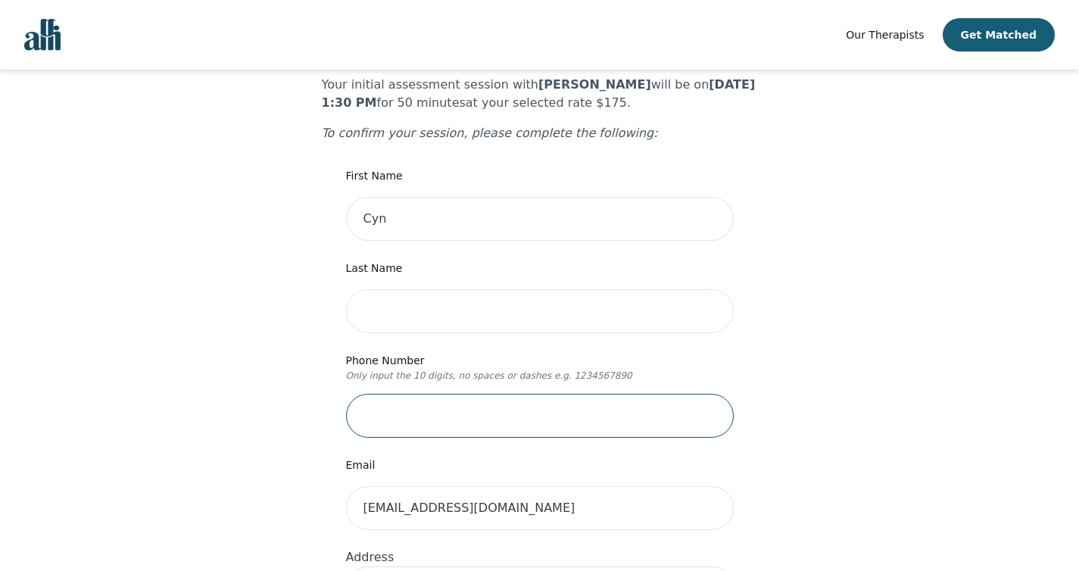
click at [530, 394] on input "tel" at bounding box center [540, 416] width 388 height 44
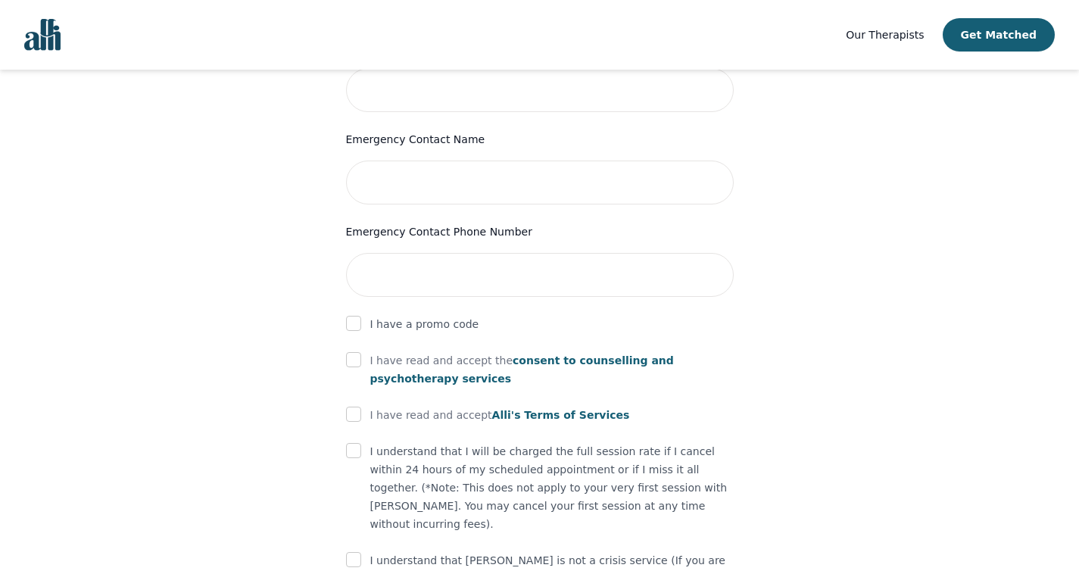
scroll to position [706, 0]
type input "6729221867"
click at [358, 350] on div at bounding box center [353, 359] width 15 height 18
click at [353, 351] on input "checkbox" at bounding box center [353, 358] width 15 height 15
checkbox input "true"
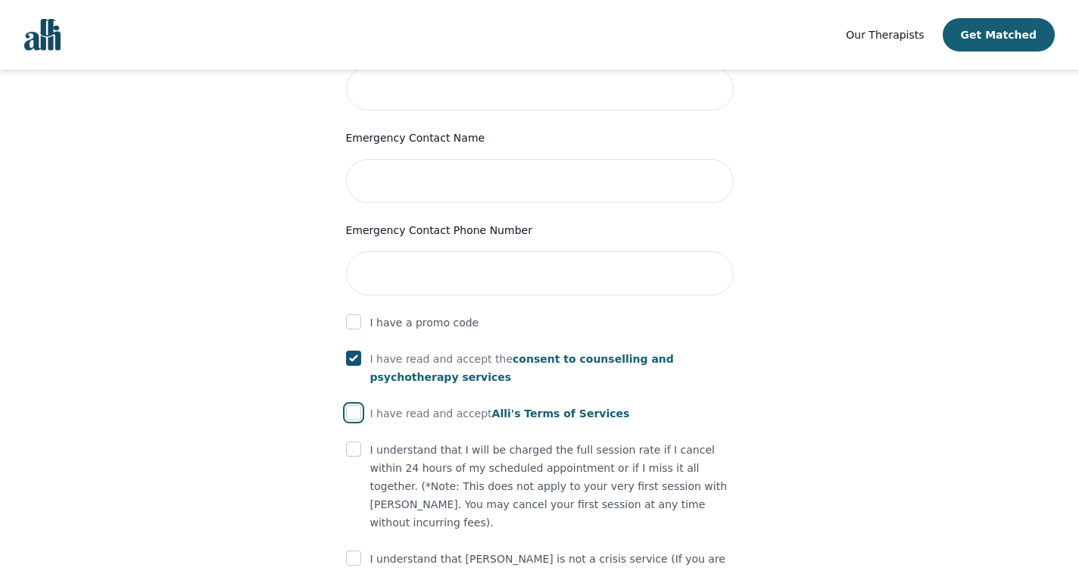
click at [357, 405] on input "checkbox" at bounding box center [353, 412] width 15 height 15
checkbox input "true"
click at [355, 442] on input "checkbox" at bounding box center [353, 449] width 15 height 15
checkbox input "true"
click at [354, 502] on form "First Name Cyn Last Name Phone Number Only input the 10 digits, no spaces or da…" at bounding box center [540, 116] width 388 height 1080
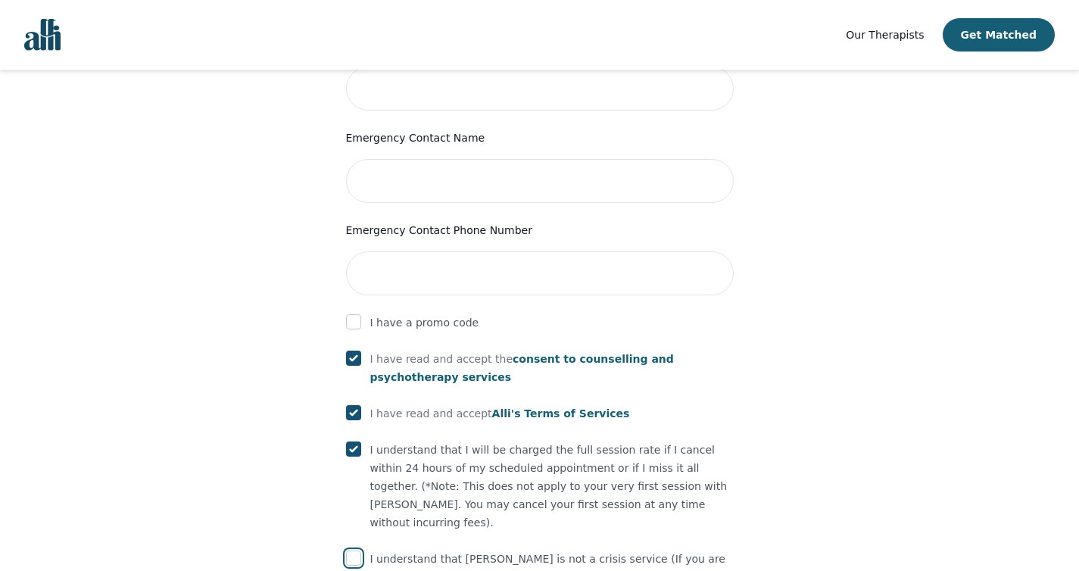
click at [354, 551] on input "checkbox" at bounding box center [353, 558] width 15 height 15
checkbox input "true"
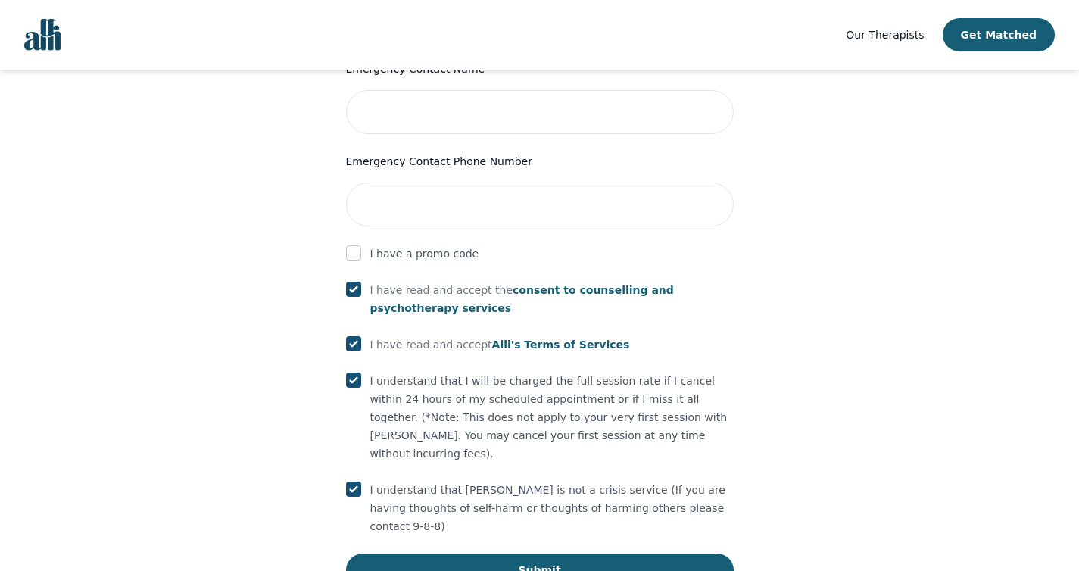
click at [545, 554] on button "Submit" at bounding box center [540, 570] width 388 height 33
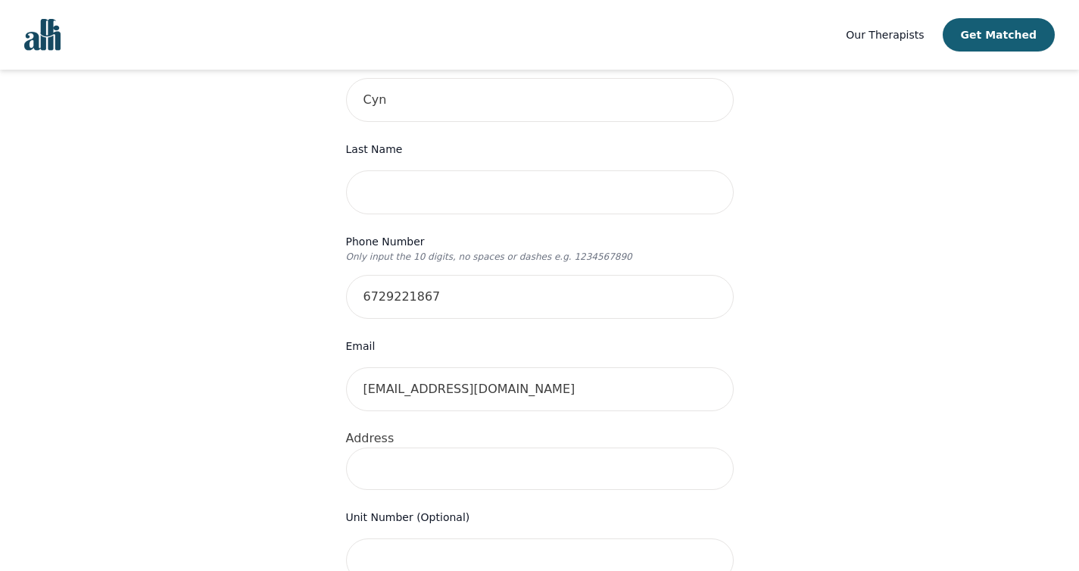
scroll to position [303, 0]
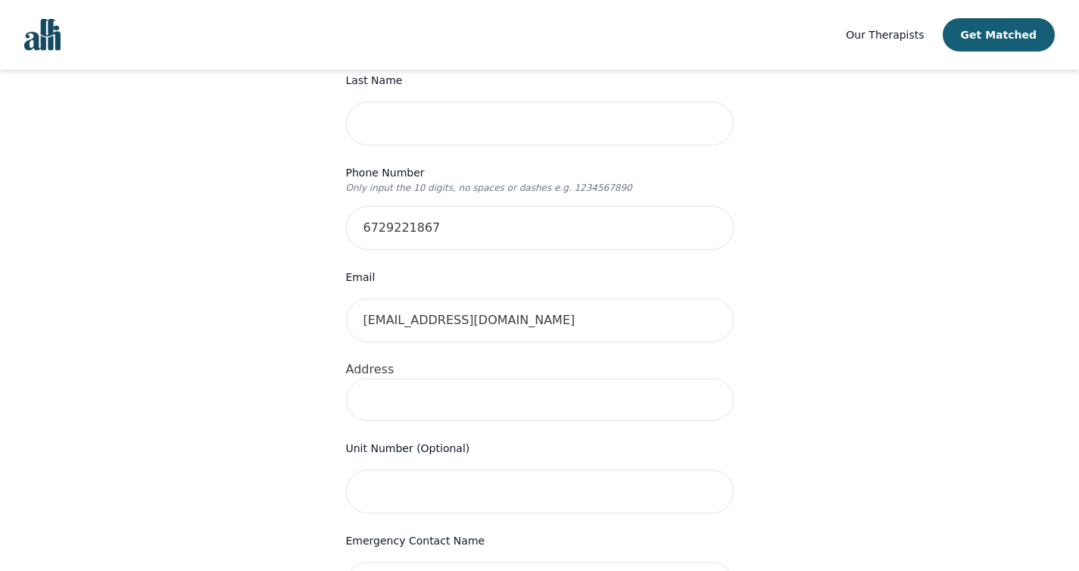
click at [550, 379] on input at bounding box center [540, 400] width 388 height 42
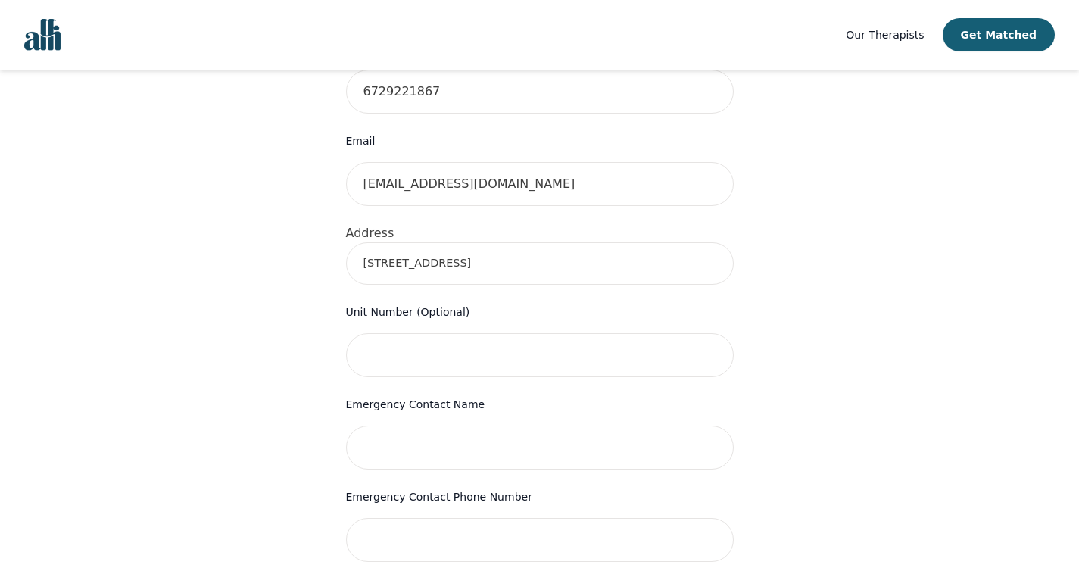
scroll to position [792, 0]
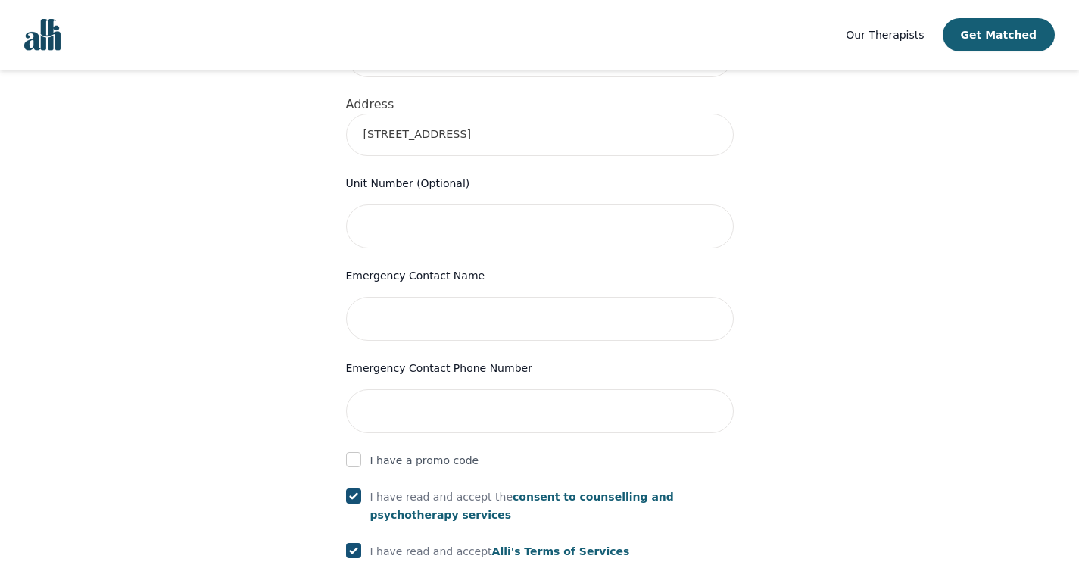
scroll to position [319, 0]
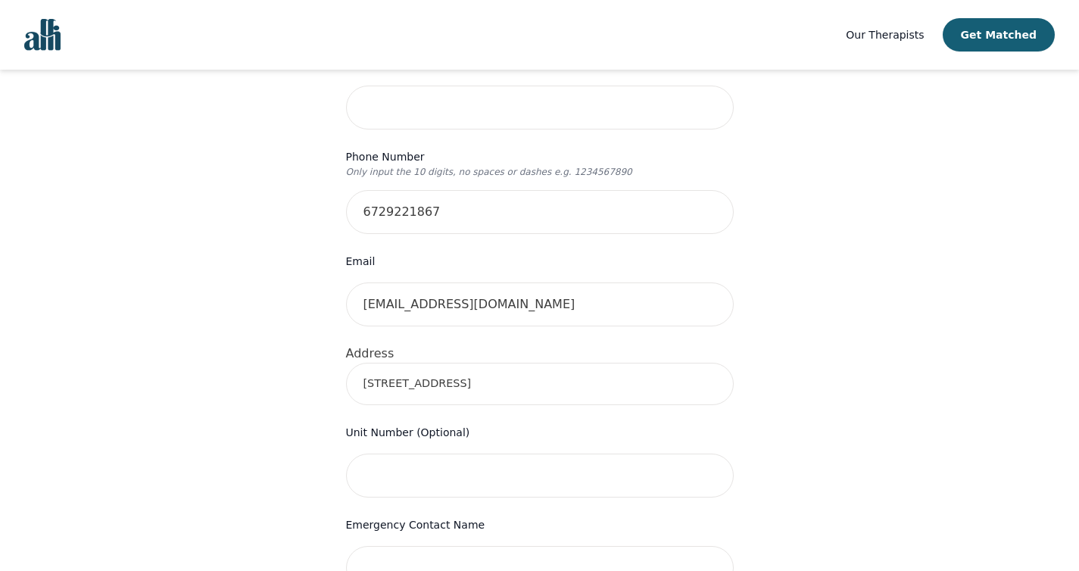
click at [501, 363] on input "2083 Kings Road" at bounding box center [540, 384] width 388 height 42
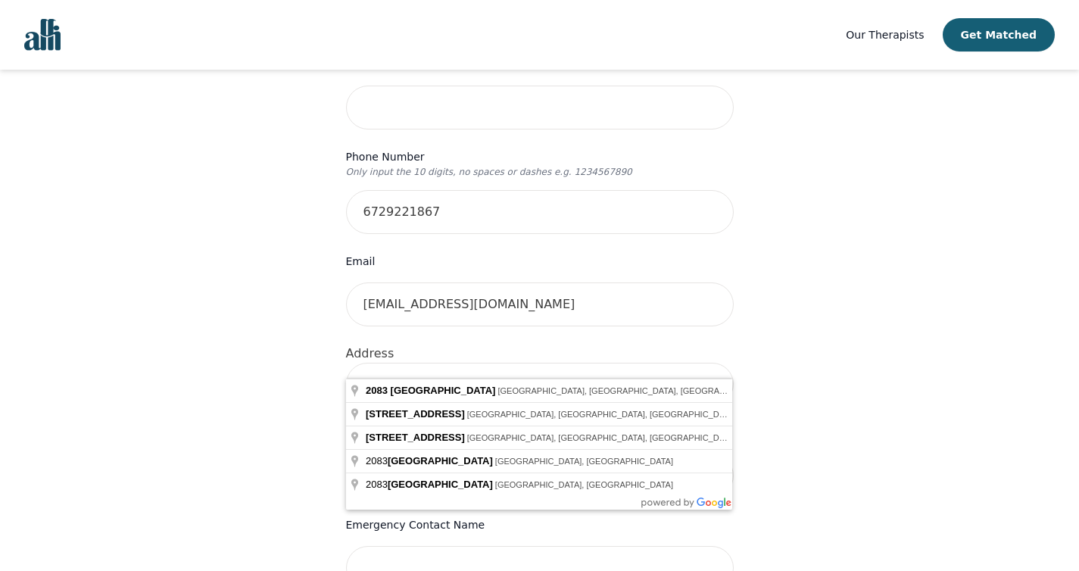
click at [829, 317] on div "Your therapy journey is about to begin! Your initial assessment session with Ol…" at bounding box center [539, 450] width 1043 height 1398
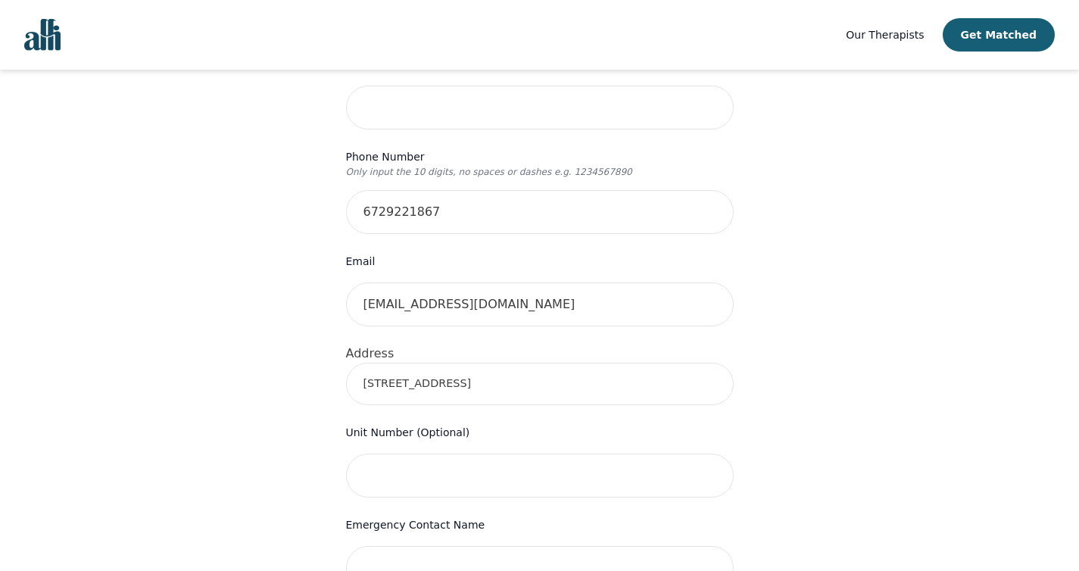
click at [558, 363] on input "2083 Kings Road" at bounding box center [540, 384] width 388 height 42
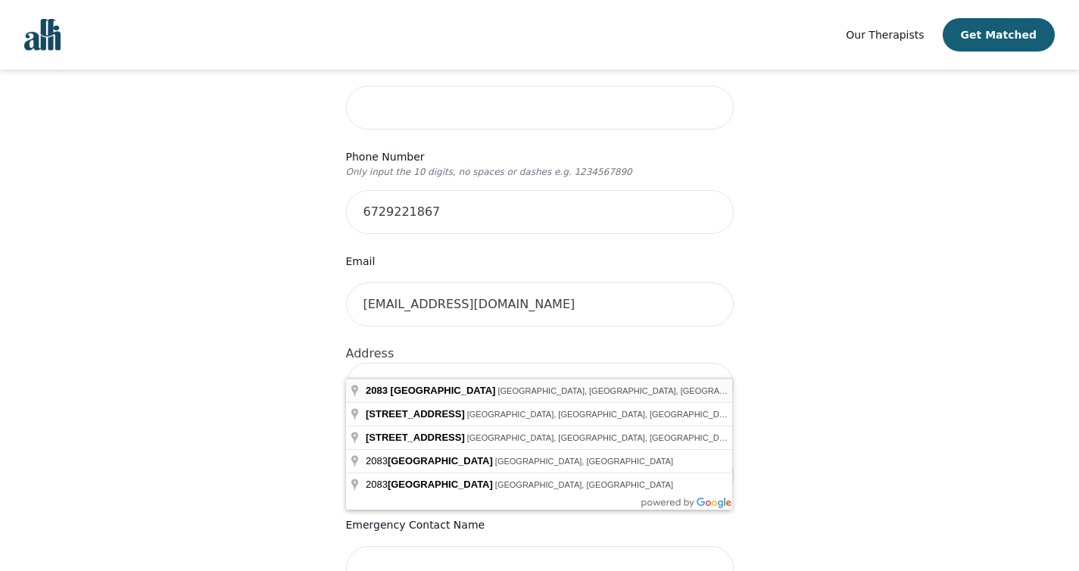
type input "2083 Kings Rd, Victoria, BC V8R 2P6, Canada"
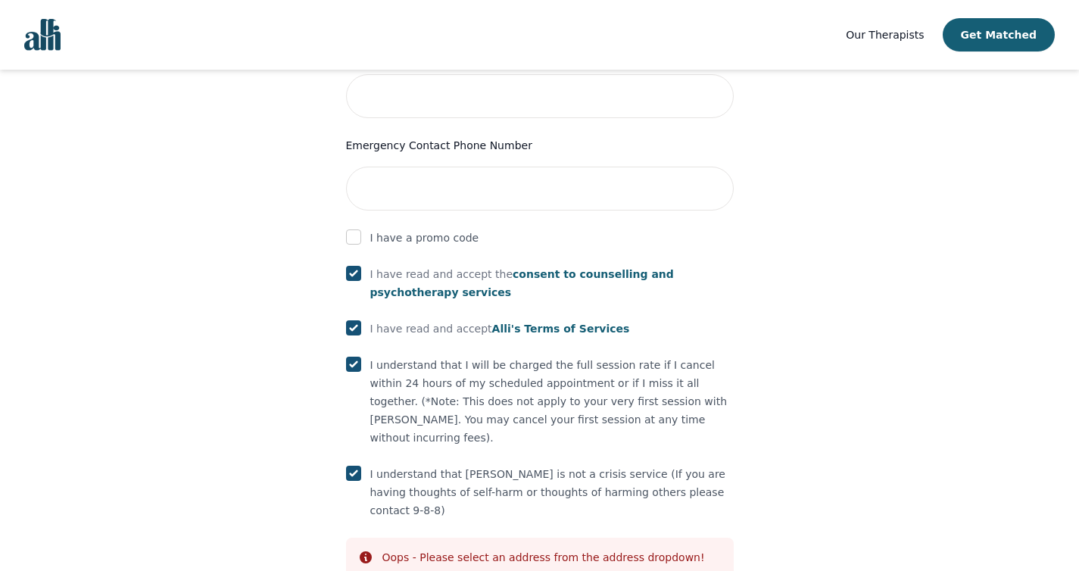
scroll to position [833, 0]
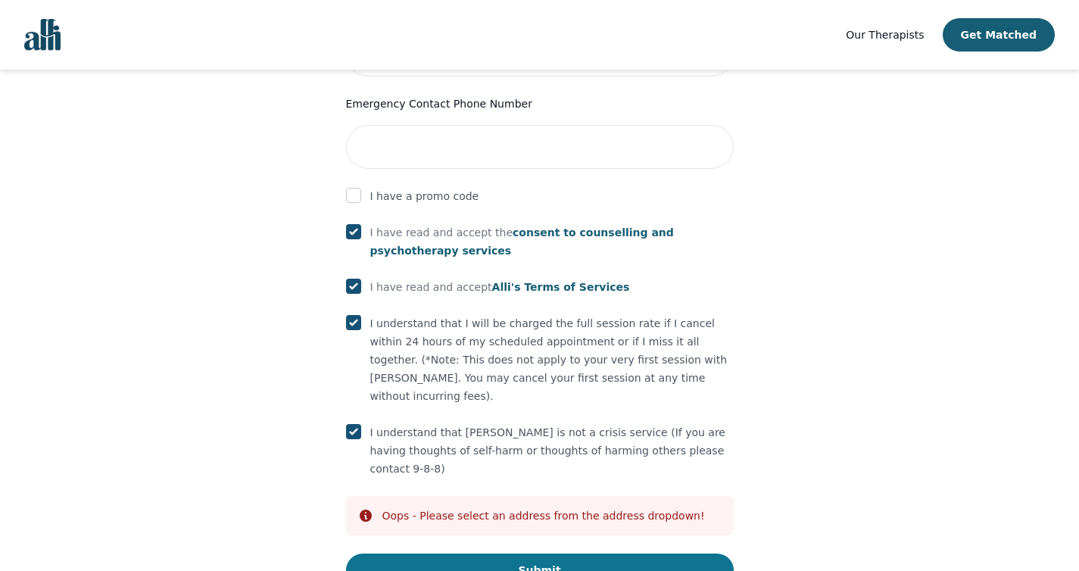
click at [567, 554] on button "Submit" at bounding box center [540, 570] width 388 height 33
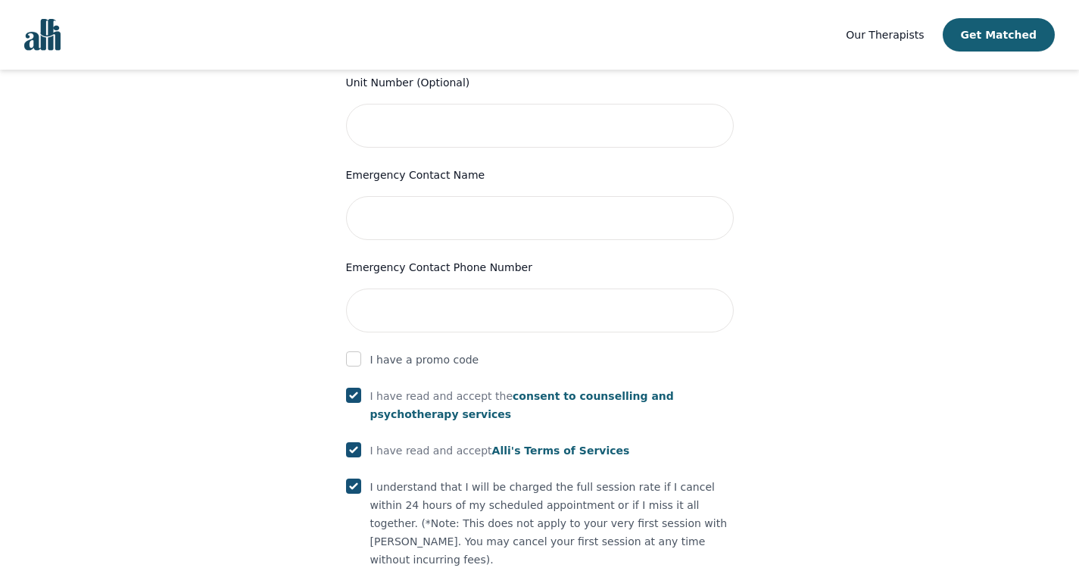
scroll to position [379, 0]
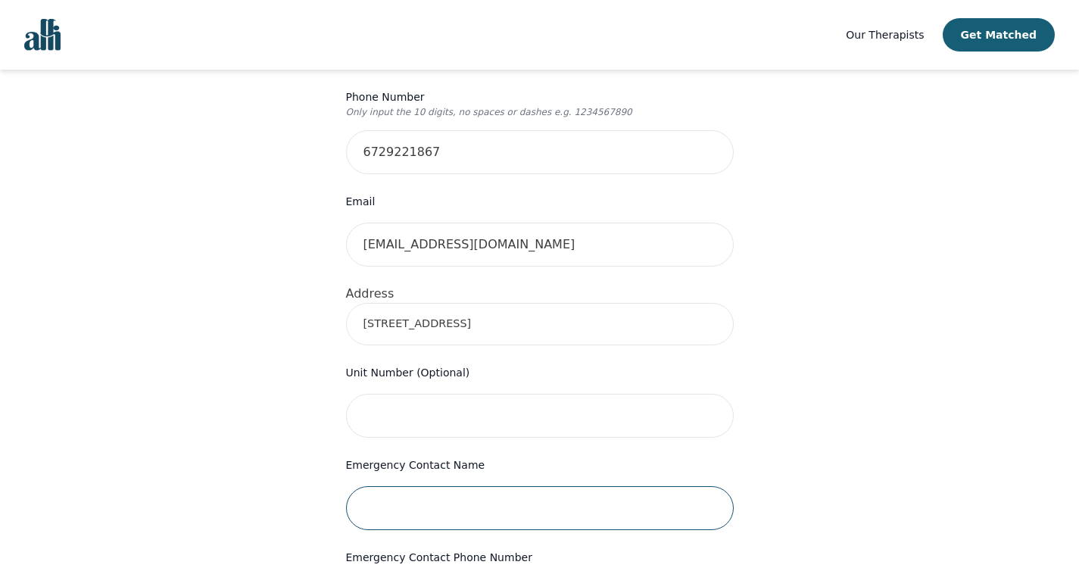
click at [455, 486] on input "text" at bounding box center [540, 508] width 388 height 44
type input "m"
click at [311, 515] on div "Your therapy journey is about to begin! Your initial assessment session with Ol…" at bounding box center [539, 390] width 1043 height 1398
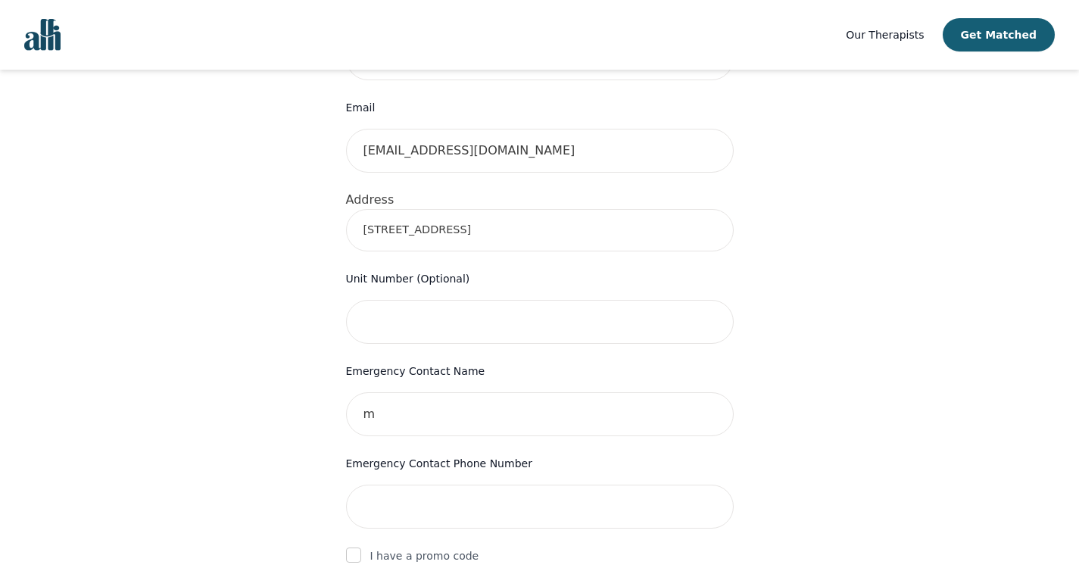
scroll to position [473, 0]
click at [408, 484] on input "tel" at bounding box center [540, 506] width 388 height 44
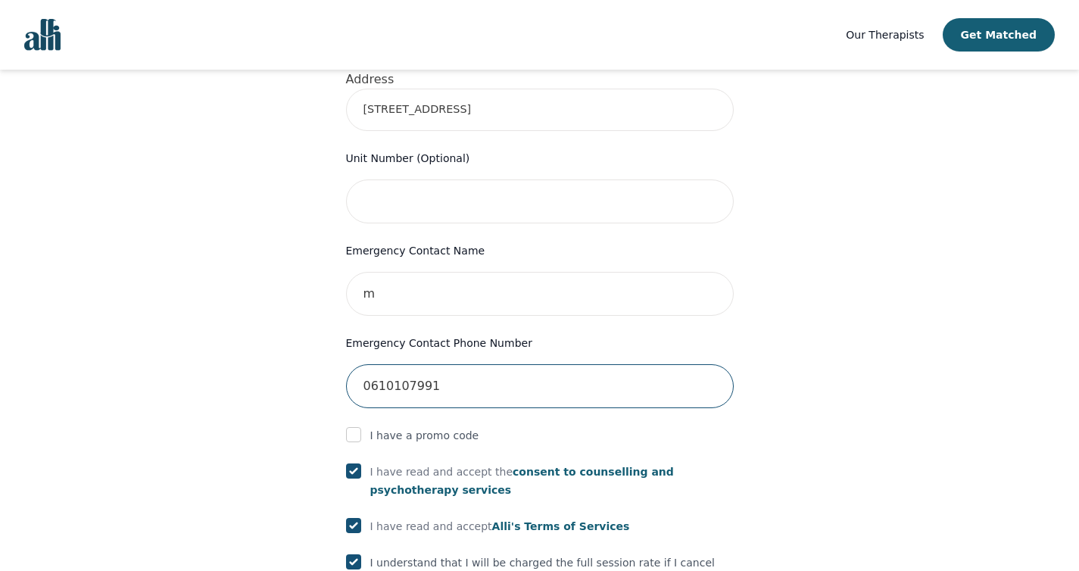
scroll to position [783, 0]
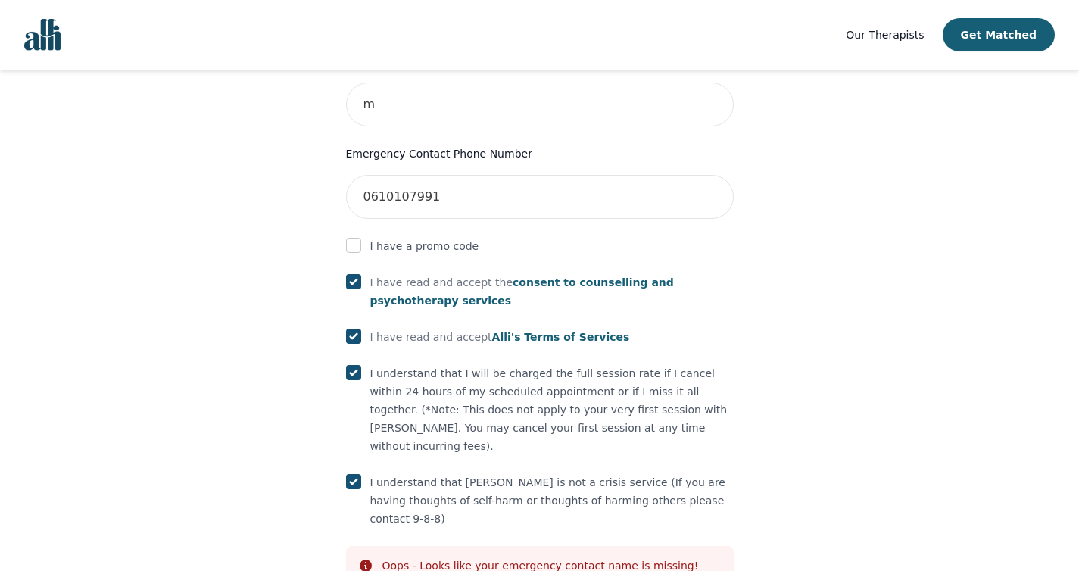
click at [484, 175] on input "0610107991" at bounding box center [540, 197] width 388 height 44
type input "0610107991"
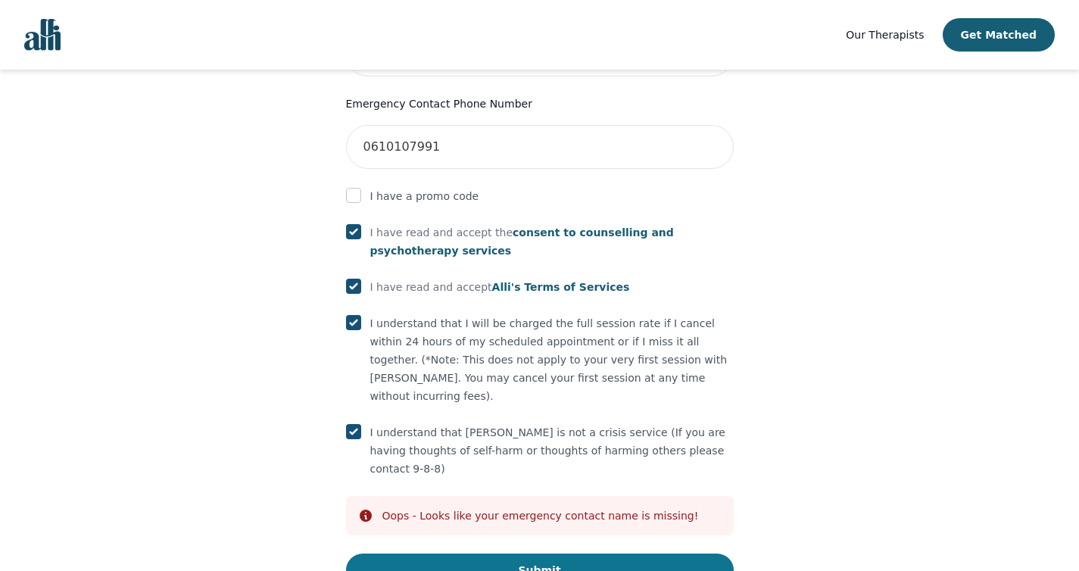
click at [629, 554] on button "Submit" at bounding box center [540, 570] width 388 height 33
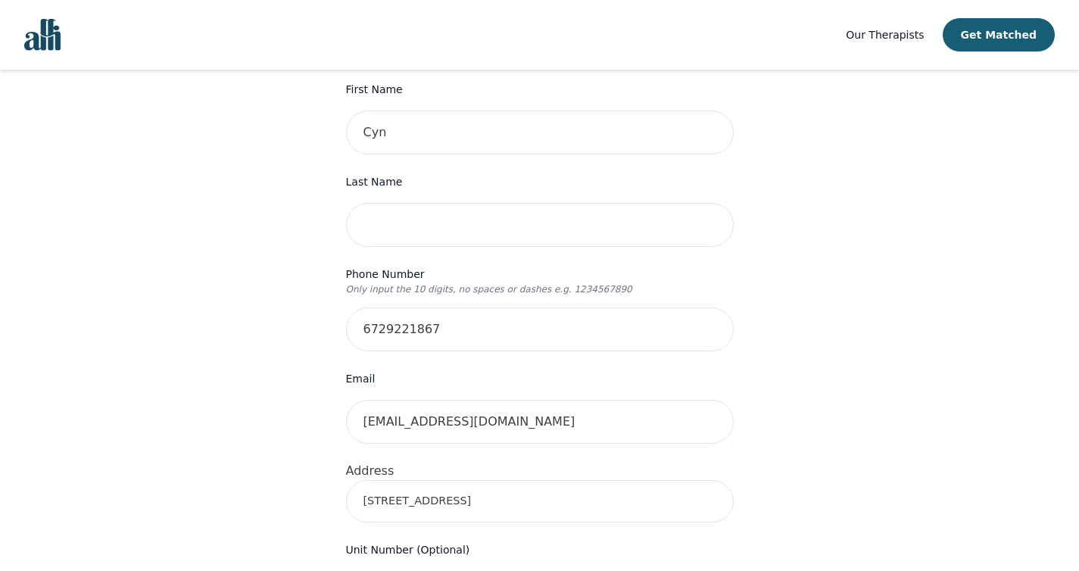
scroll to position [25, 0]
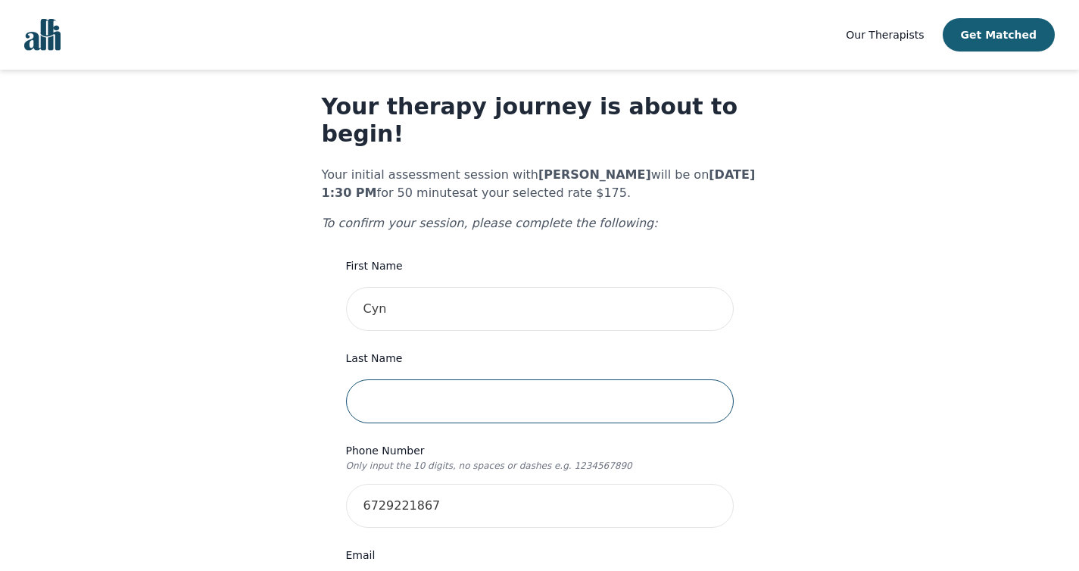
click at [421, 380] on input "text" at bounding box center [540, 402] width 388 height 44
type input "Barker"
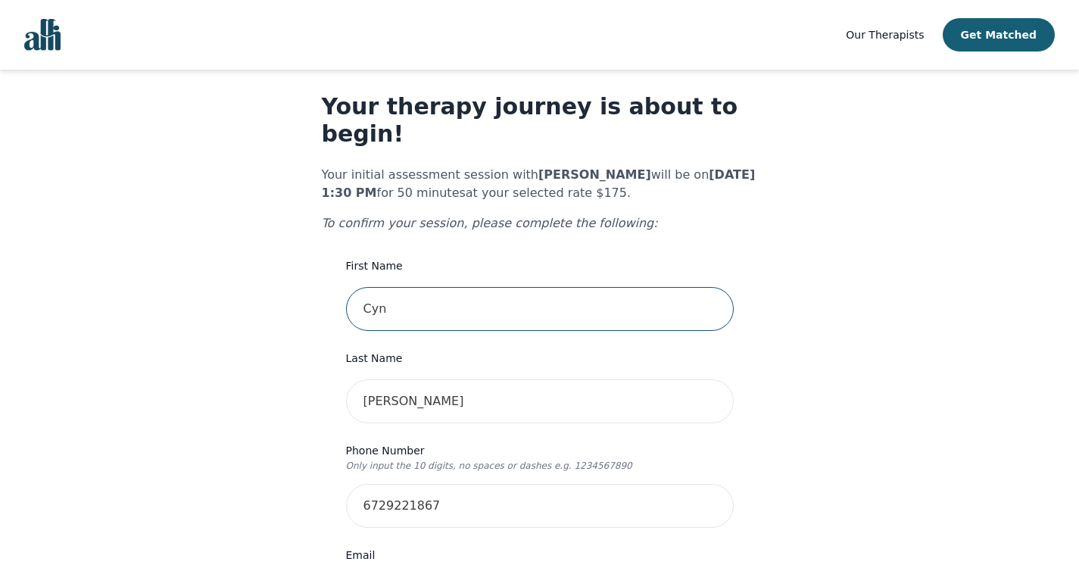
click at [405, 287] on input "Cyn" at bounding box center [540, 309] width 388 height 44
type input "[PERSON_NAME]"
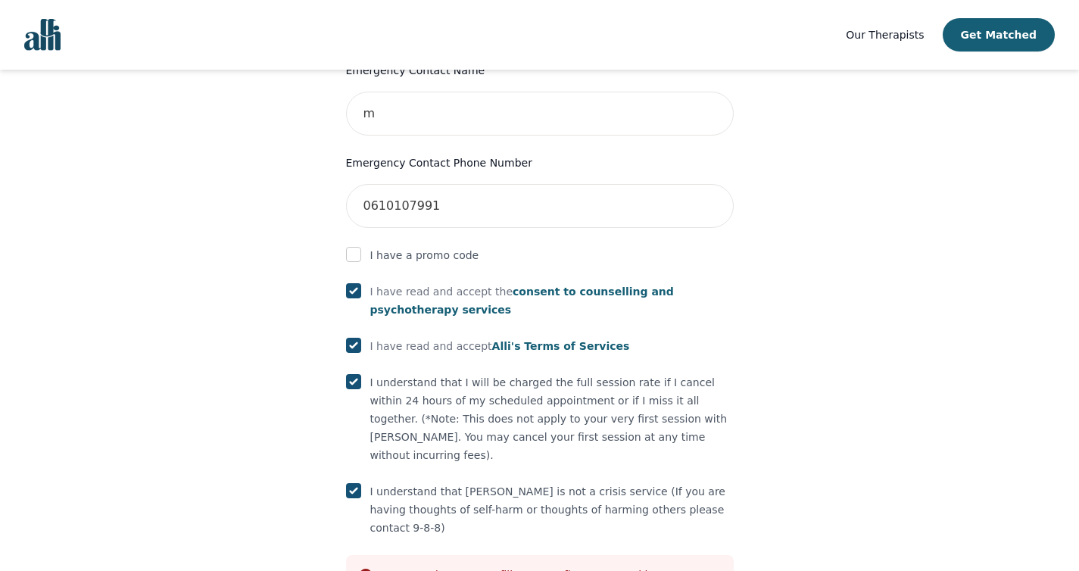
scroll to position [833, 0]
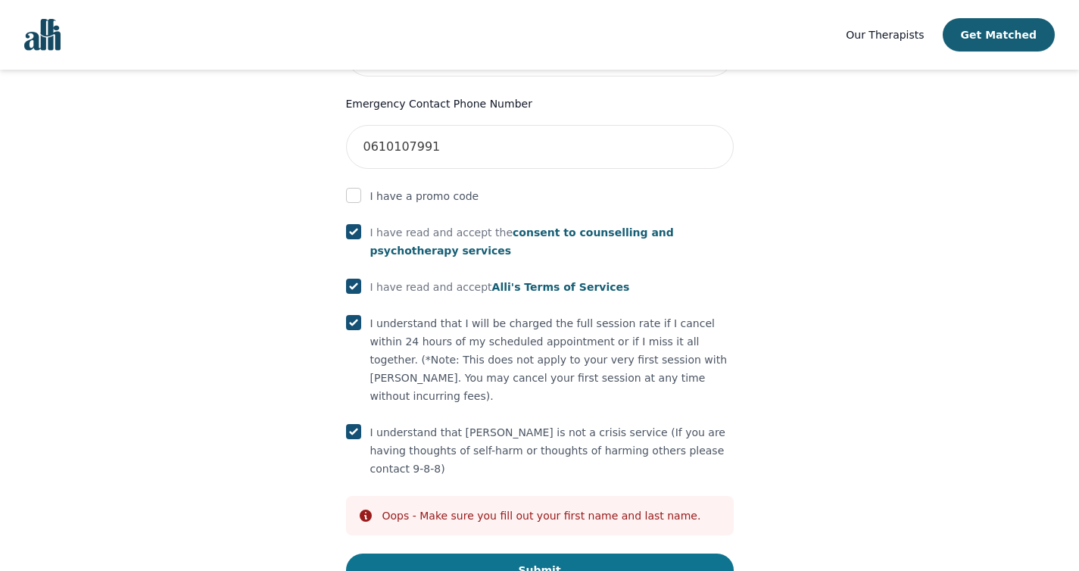
click at [603, 554] on button "Submit" at bounding box center [540, 570] width 388 height 33
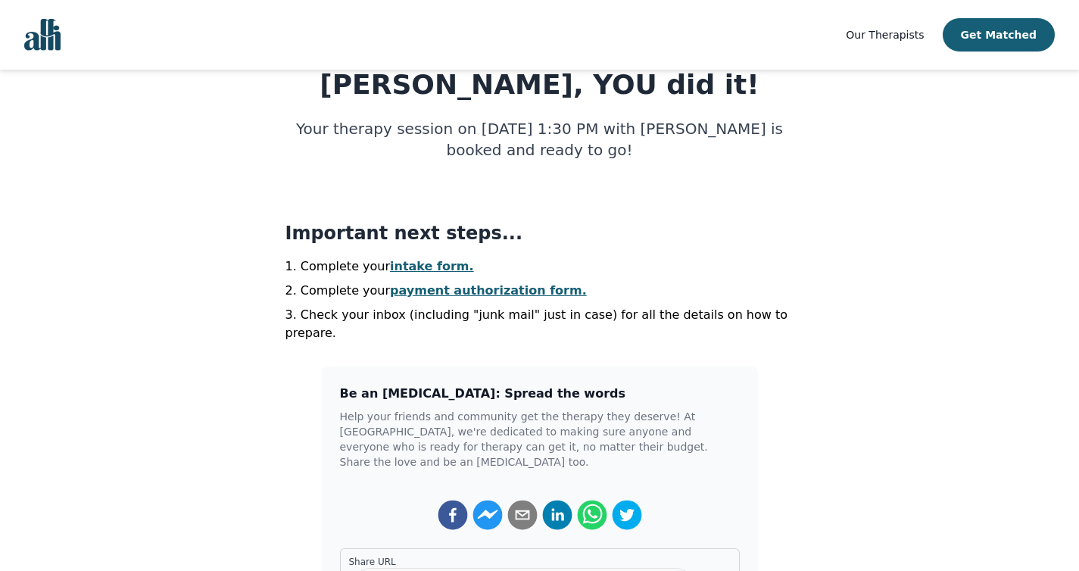
scroll to position [249, 0]
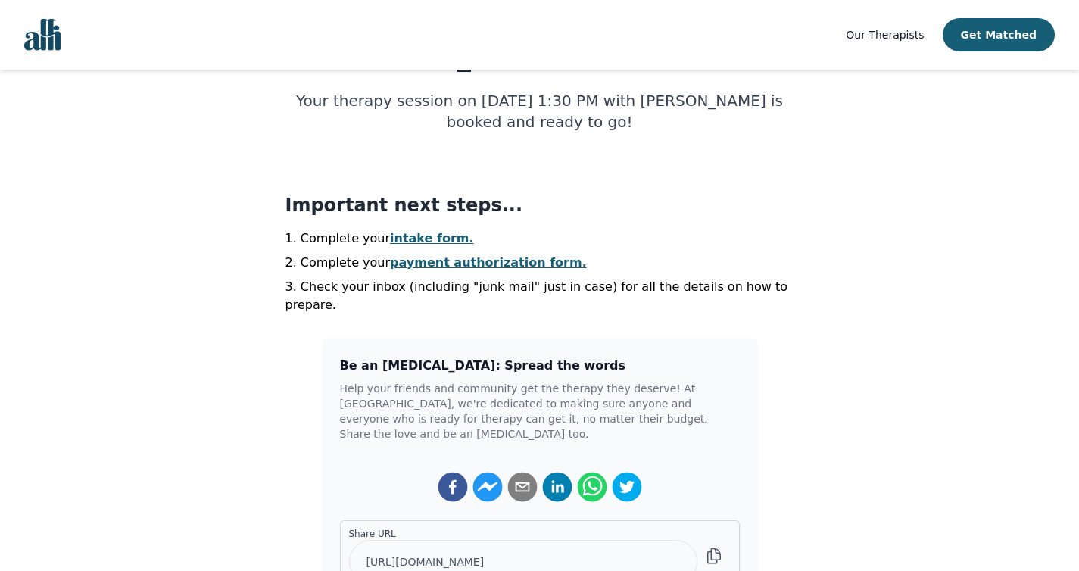
click at [500, 263] on link "payment authorization form." at bounding box center [488, 262] width 197 height 14
